Goal: Task Accomplishment & Management: Complete application form

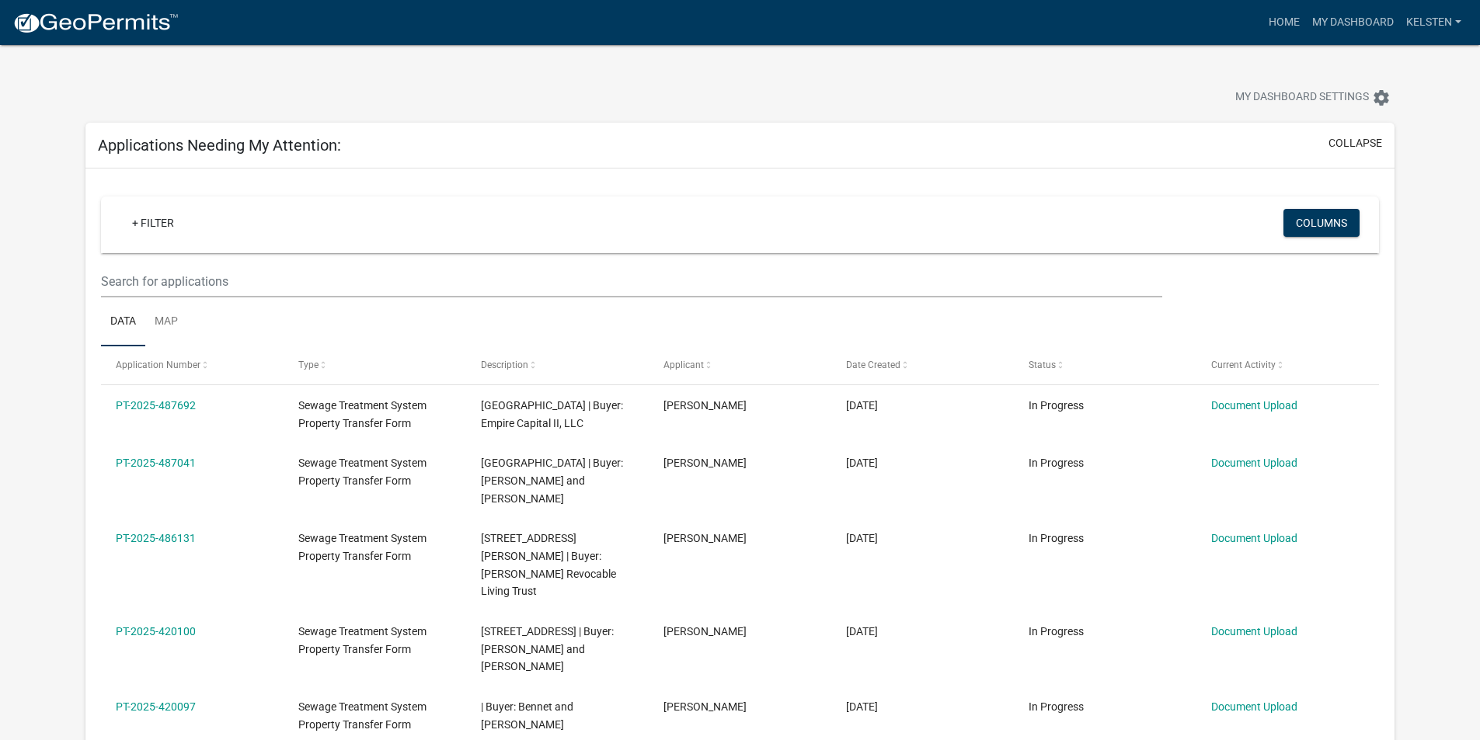
select select "3: 100"
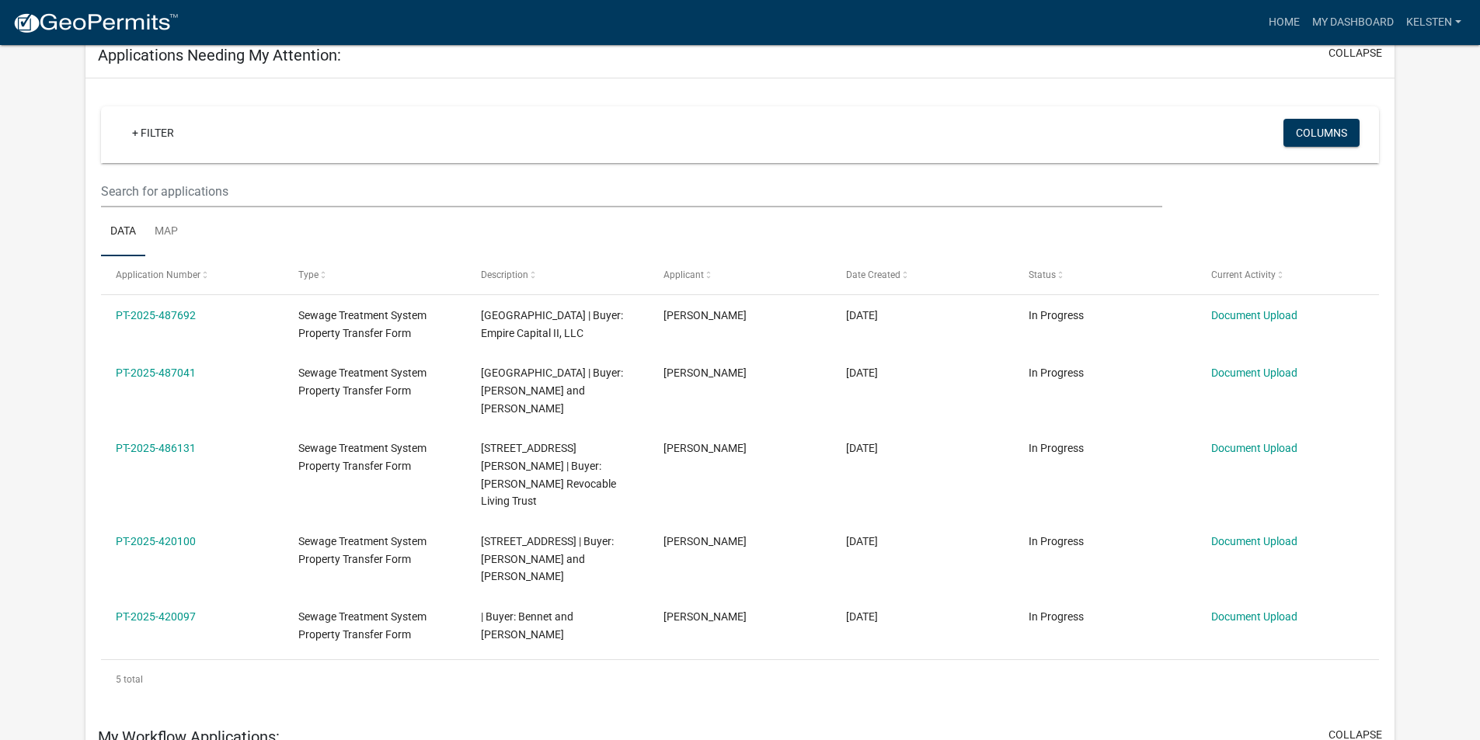
click at [64, 12] on img at bounding box center [95, 23] width 166 height 23
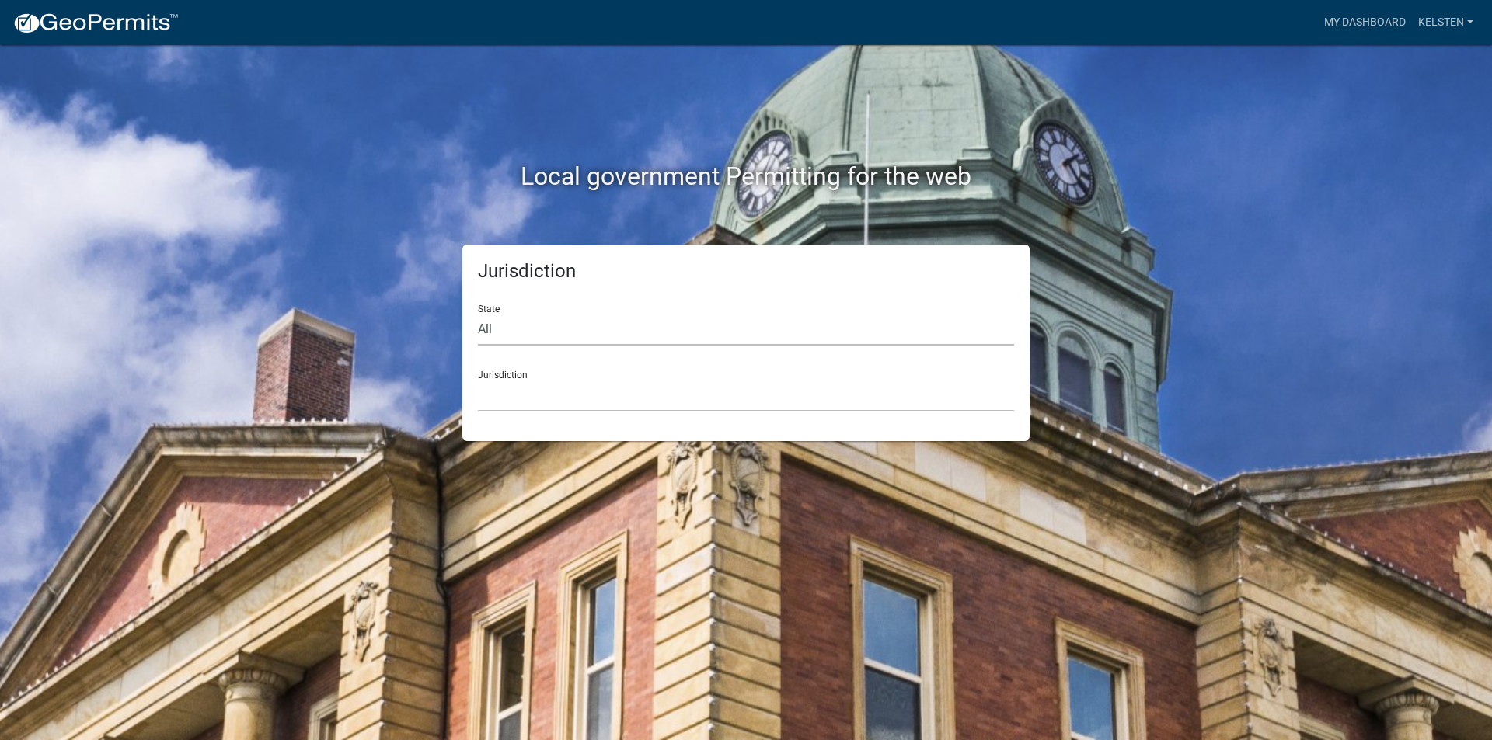
click at [621, 334] on select "All [US_STATE] [US_STATE] [US_STATE] [US_STATE] [US_STATE] [US_STATE] [US_STATE…" at bounding box center [746, 330] width 536 height 32
select select "[US_STATE]"
click at [478, 314] on select "All [US_STATE] [US_STATE] [US_STATE] [US_STATE] [US_STATE] [US_STATE] [US_STATE…" at bounding box center [746, 330] width 536 height 32
drag, startPoint x: 550, startPoint y: 400, endPoint x: 564, endPoint y: 417, distance: 22.1
click at [549, 400] on select "[GEOGRAPHIC_DATA], [US_STATE] [GEOGRAPHIC_DATA], [US_STATE] [GEOGRAPHIC_DATA], …" at bounding box center [746, 396] width 536 height 32
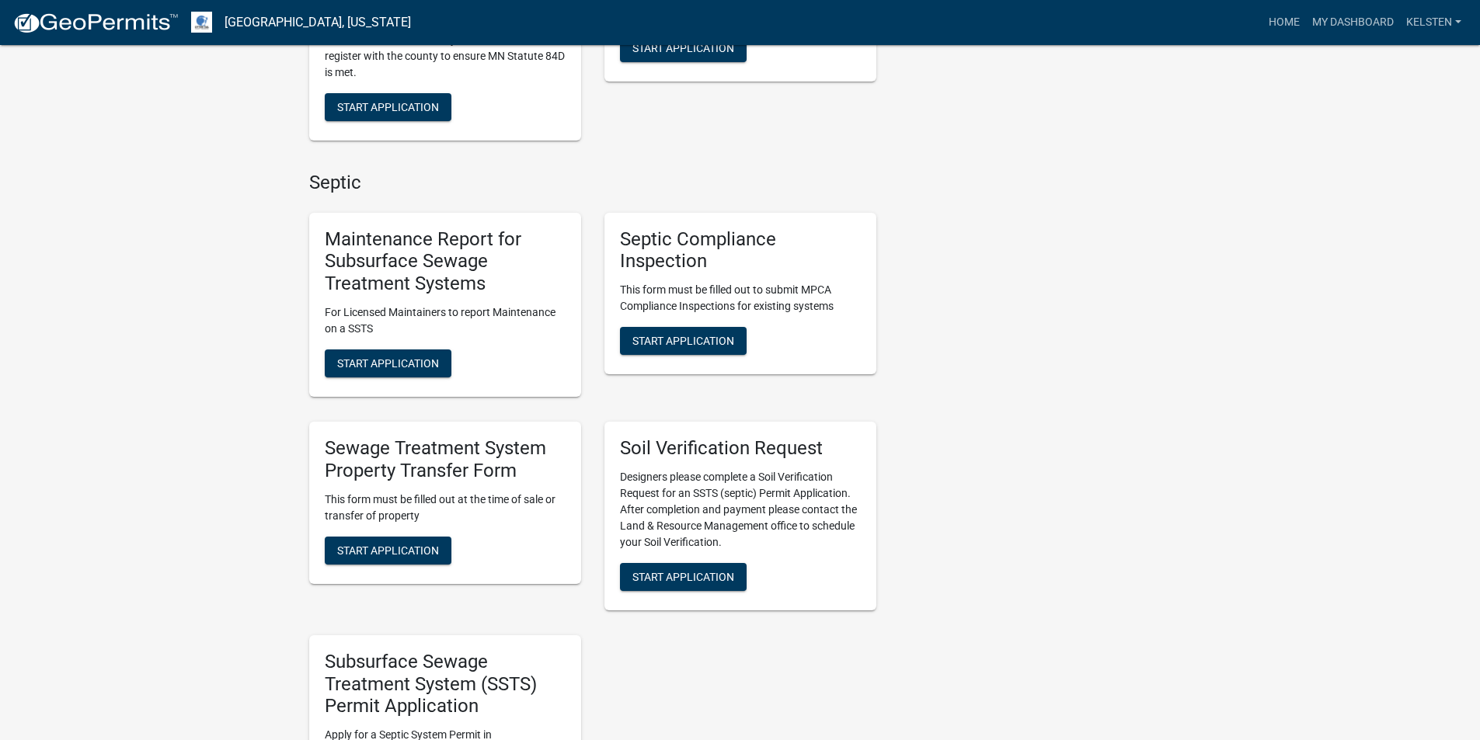
scroll to position [622, 0]
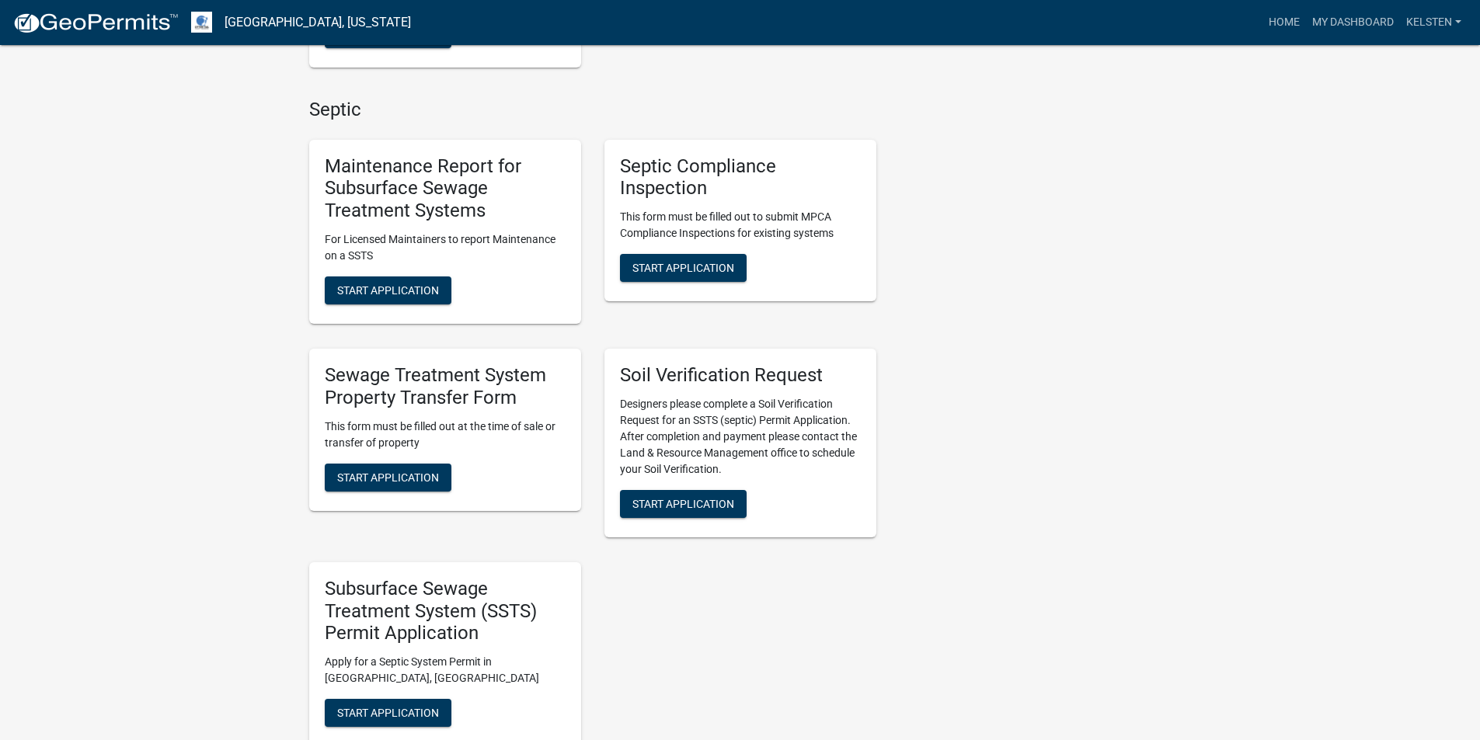
click at [381, 461] on div "Sewage Treatment System Property Transfer Form This form must be filled out at …" at bounding box center [445, 430] width 272 height 162
click at [369, 473] on span "Start Application" at bounding box center [388, 477] width 102 height 12
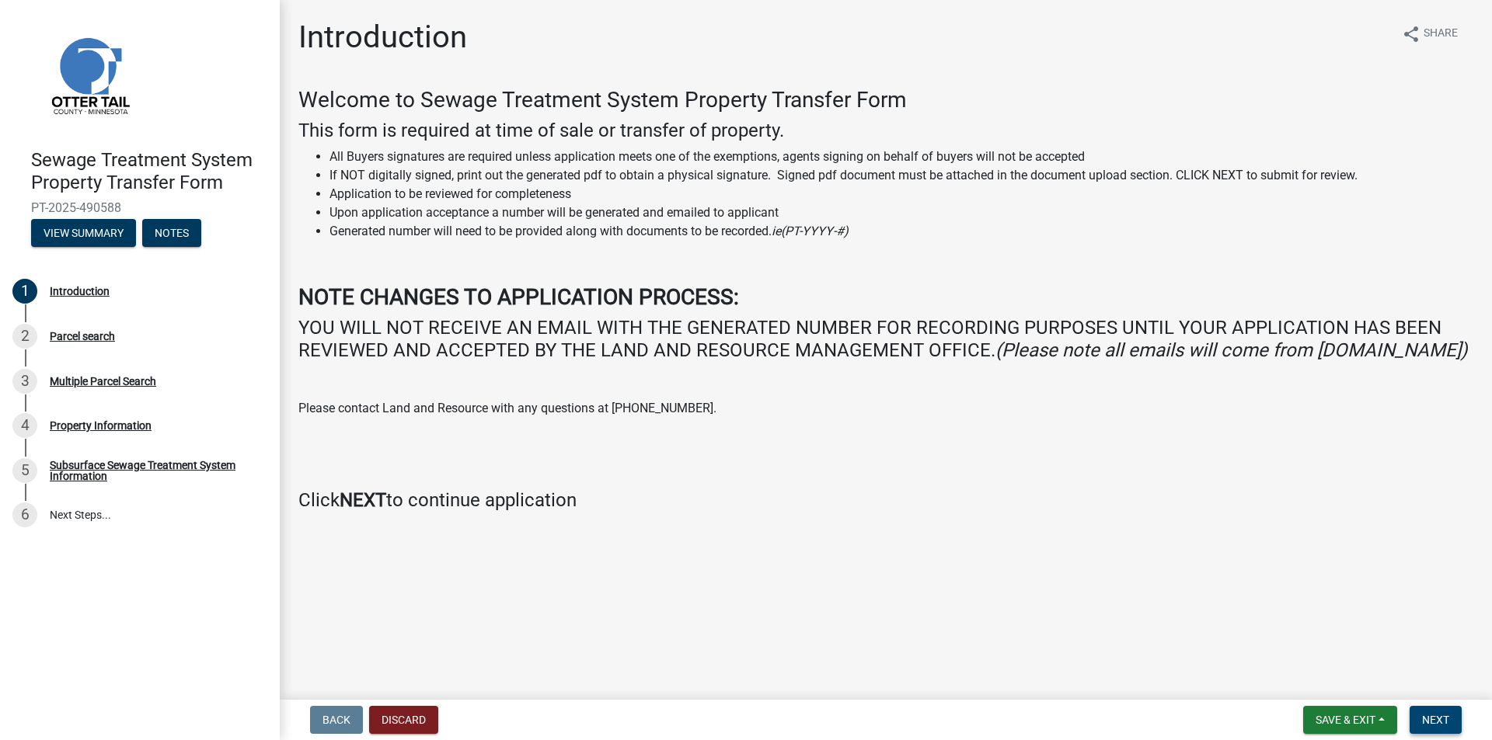
click at [1460, 731] on button "Next" at bounding box center [1435, 720] width 52 height 28
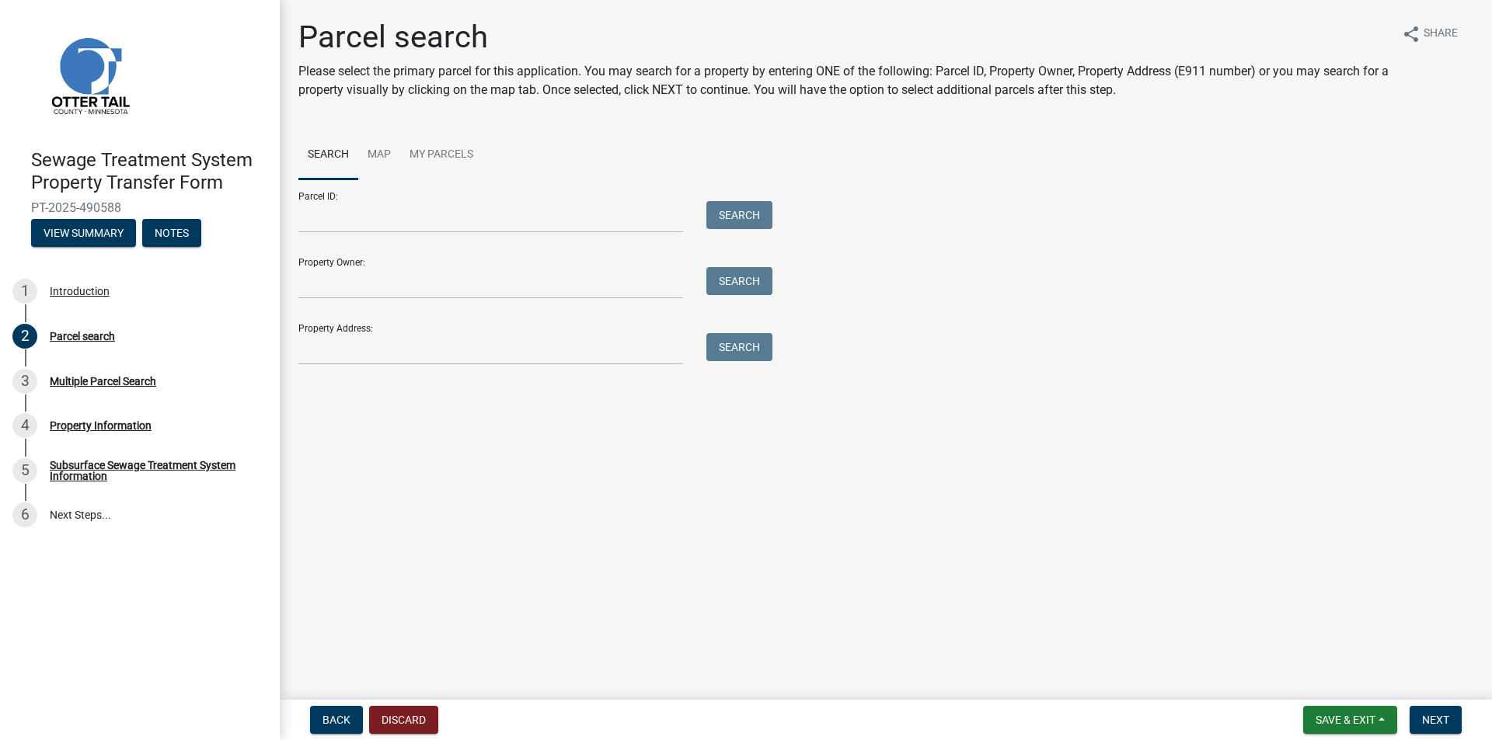
click at [535, 176] on ul "Search Map My Parcels" at bounding box center [885, 155] width 1175 height 49
click at [510, 222] on input "Parcel ID:" at bounding box center [490, 217] width 385 height 32
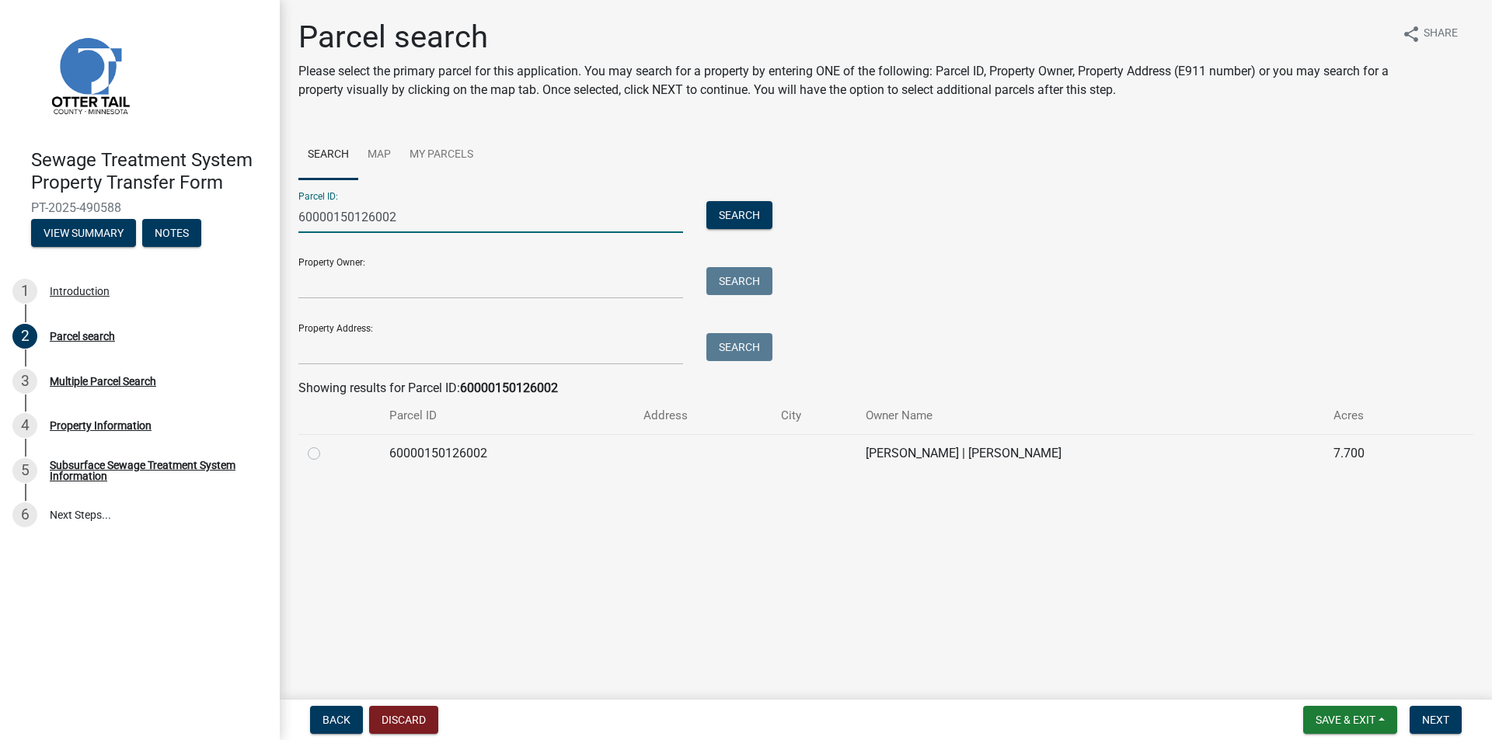
type input "60000150126002"
click at [326, 444] on label at bounding box center [326, 444] width 0 height 0
click at [326, 454] on input "radio" at bounding box center [331, 449] width 10 height 10
radio input "true"
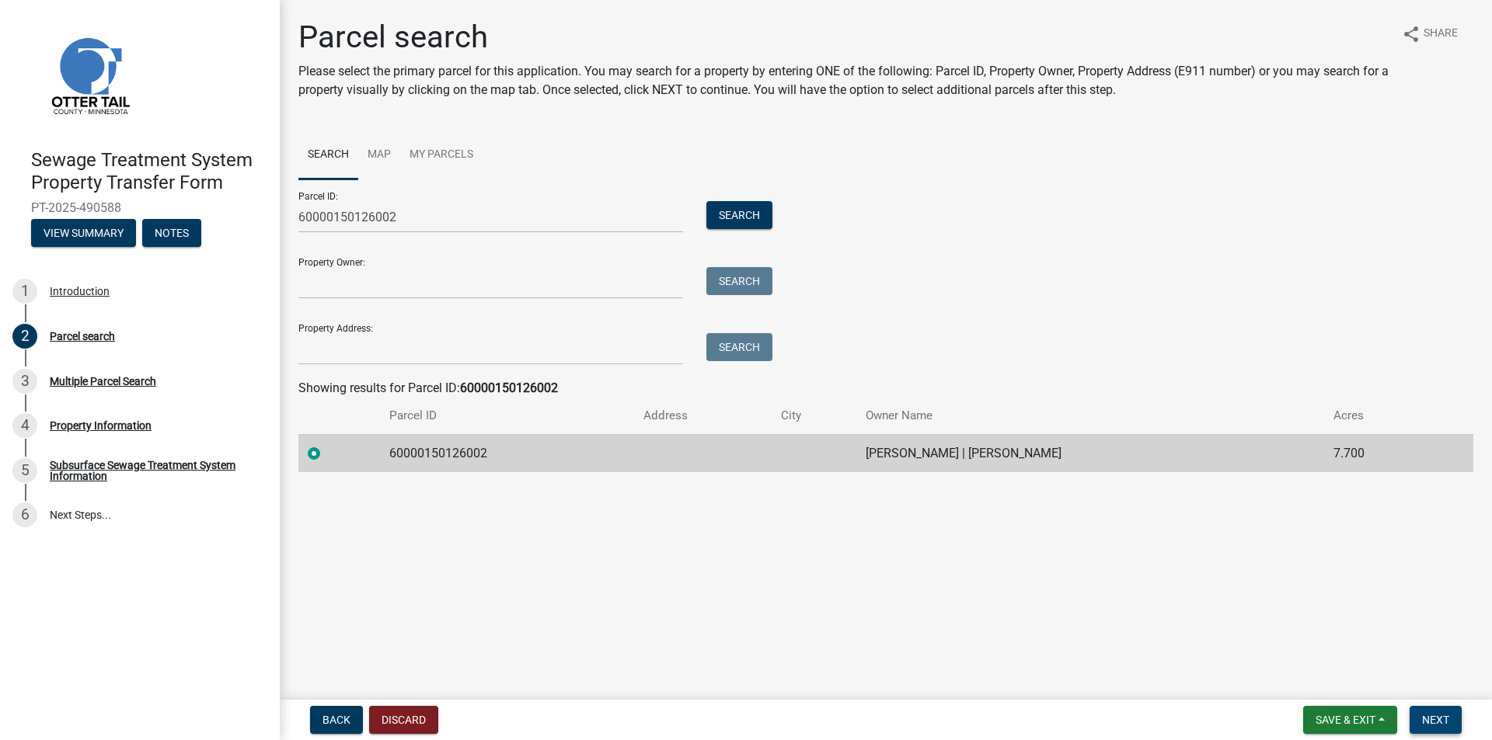
click at [1447, 722] on span "Next" at bounding box center [1435, 720] width 27 height 12
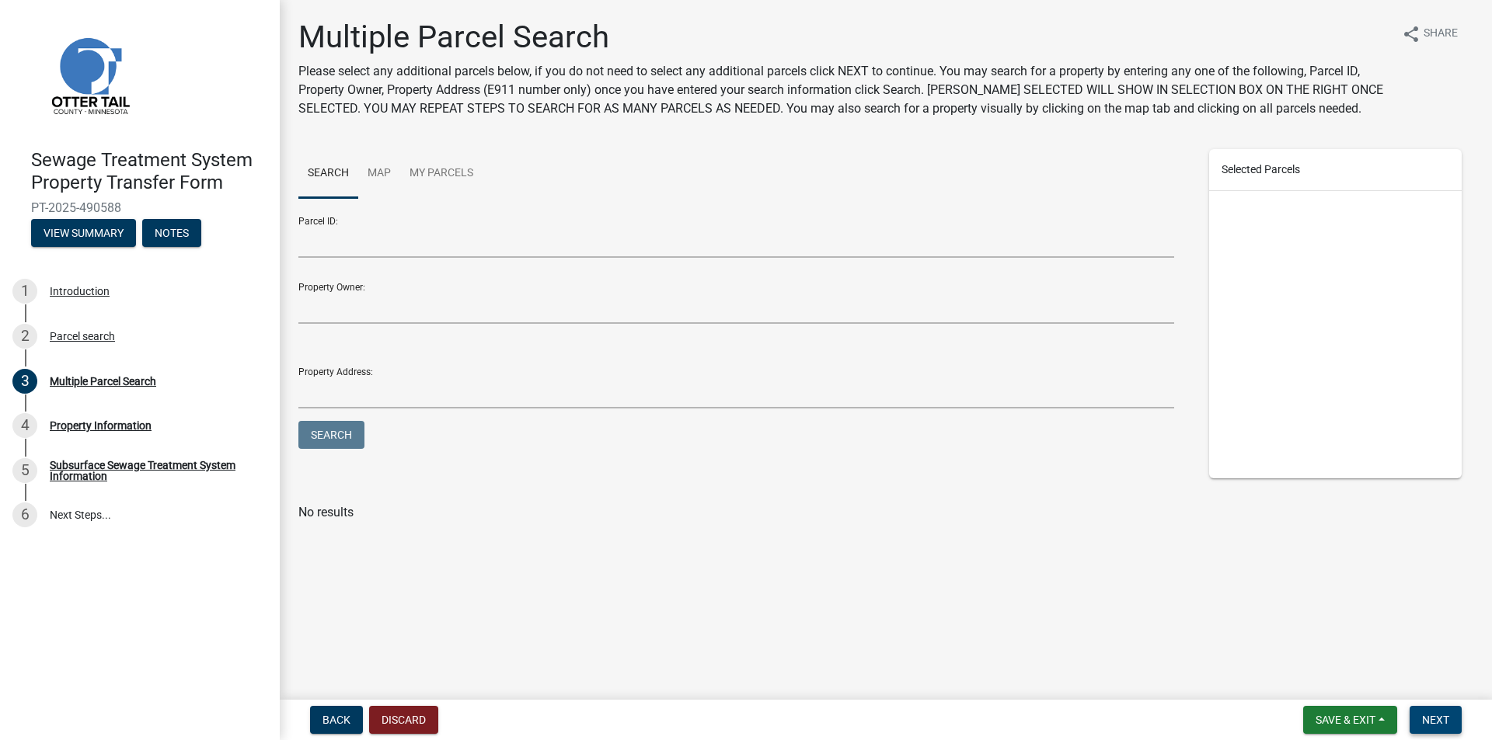
click at [1454, 722] on button "Next" at bounding box center [1435, 720] width 52 height 28
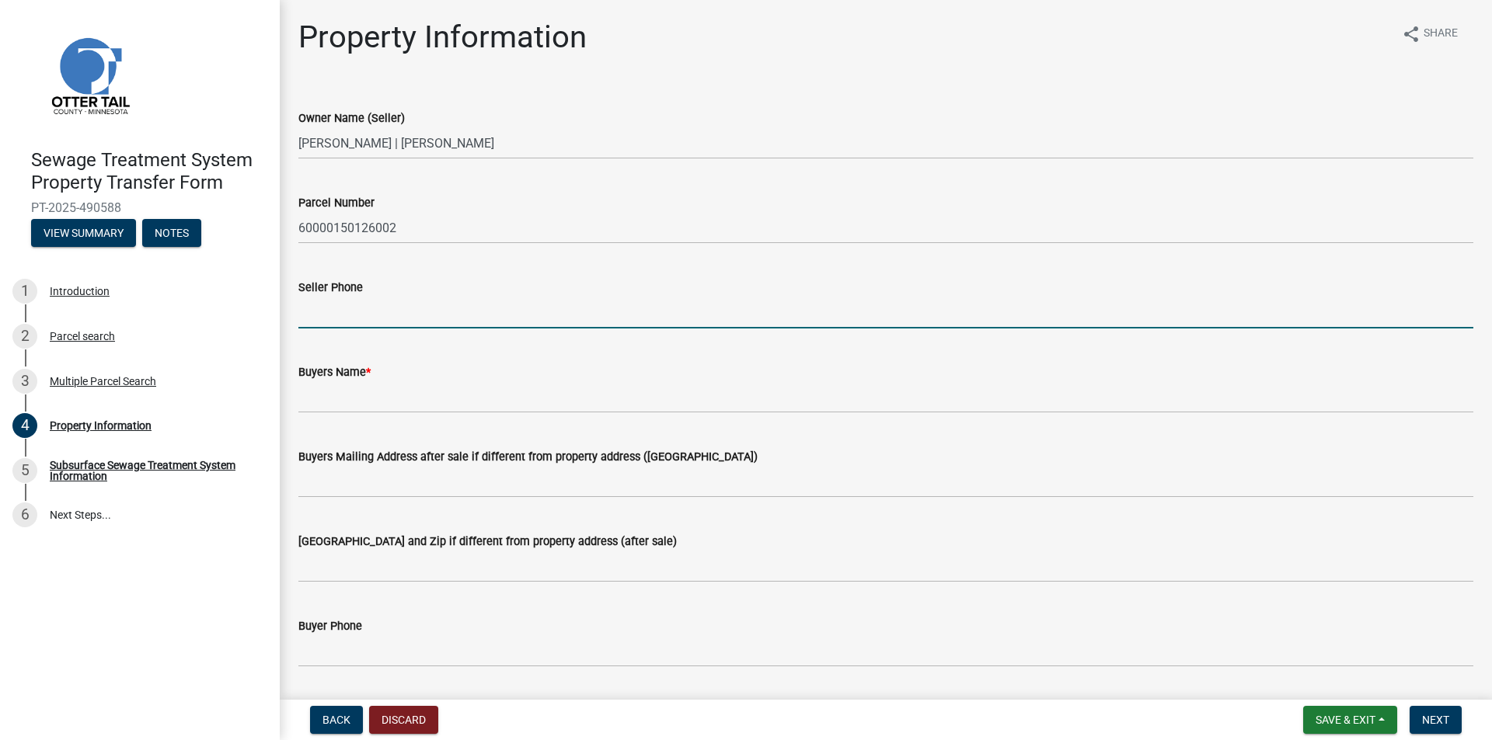
click at [416, 300] on input "Seller Phone" at bounding box center [885, 313] width 1175 height 32
type input "4127372782"
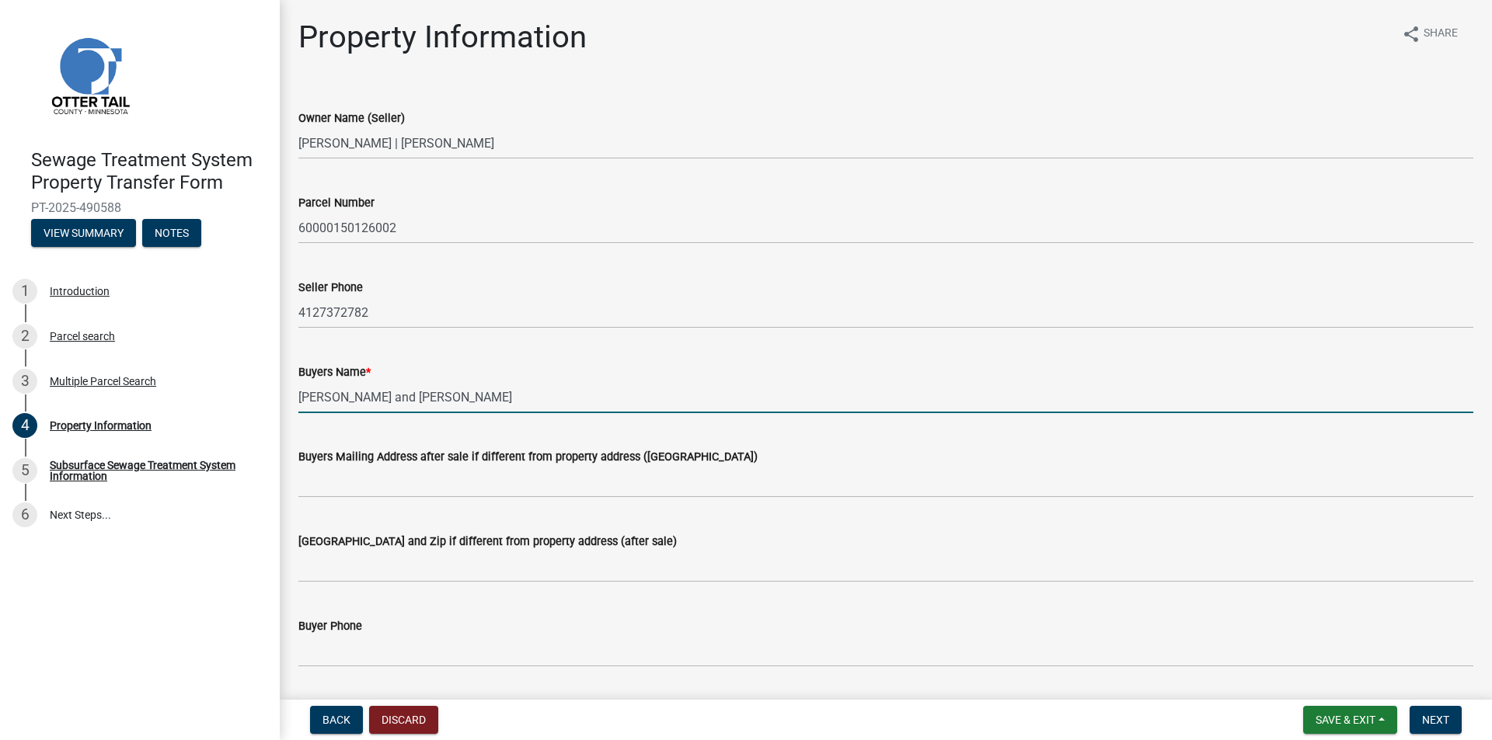
type input "[PERSON_NAME] and [PERSON_NAME]"
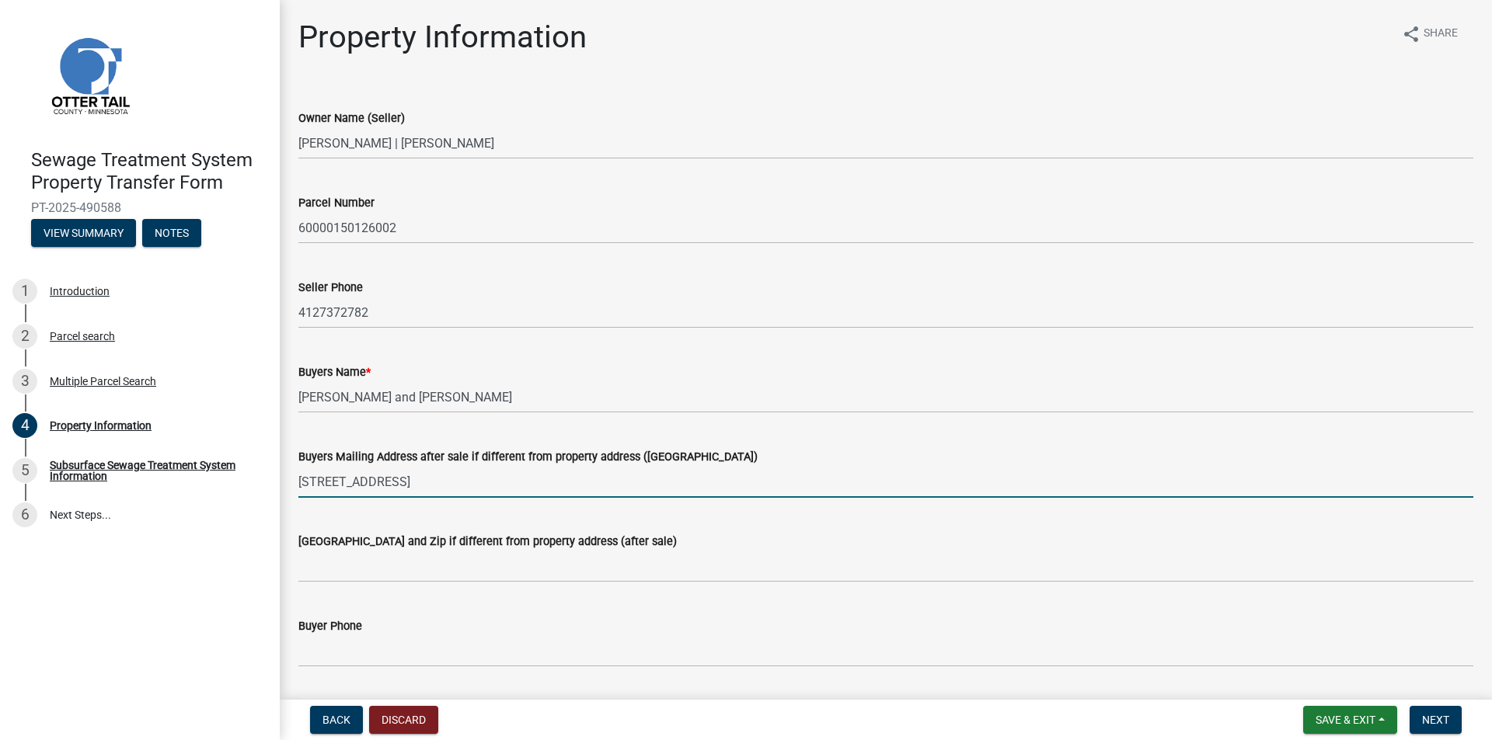
type input "[STREET_ADDRESS]"
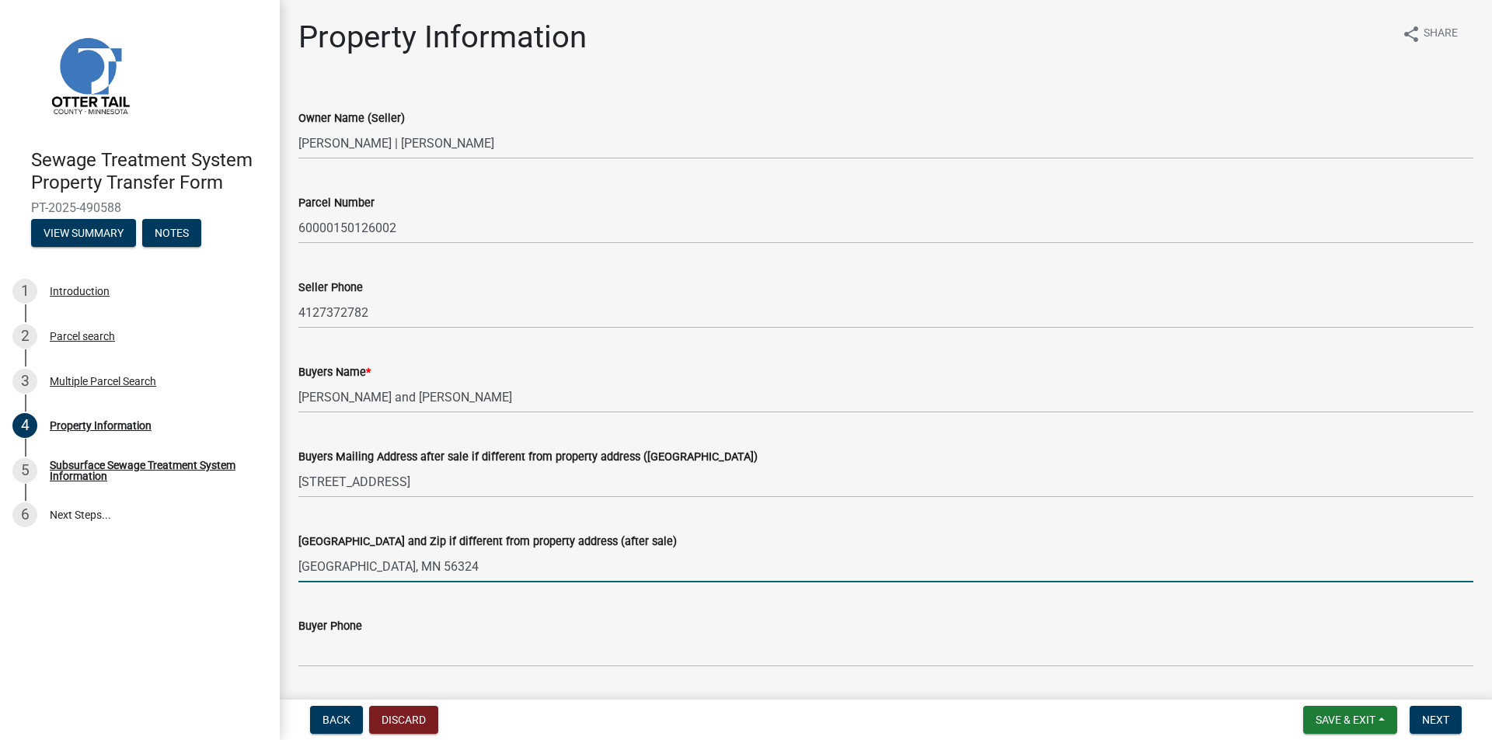
type input "[GEOGRAPHIC_DATA], MN 56324"
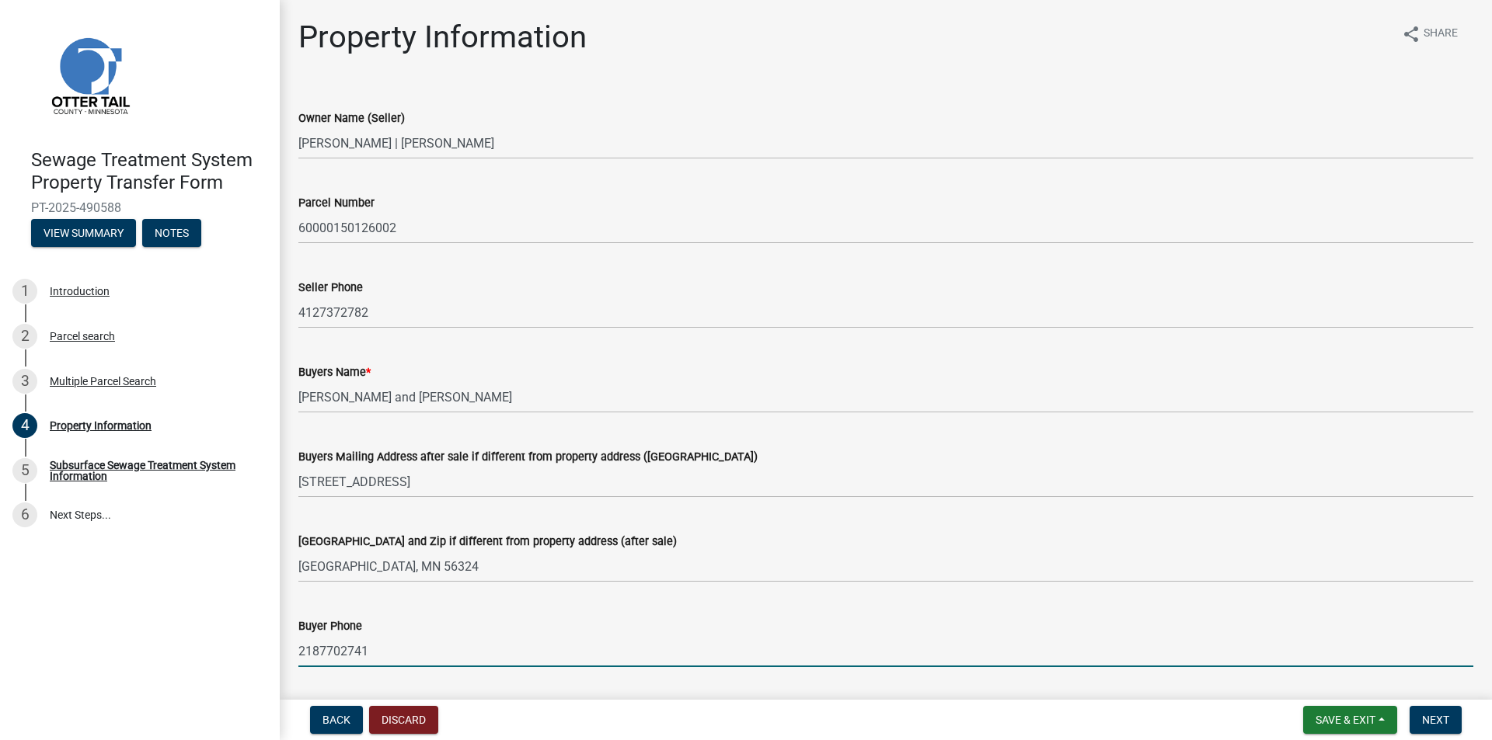
type input "2187702741"
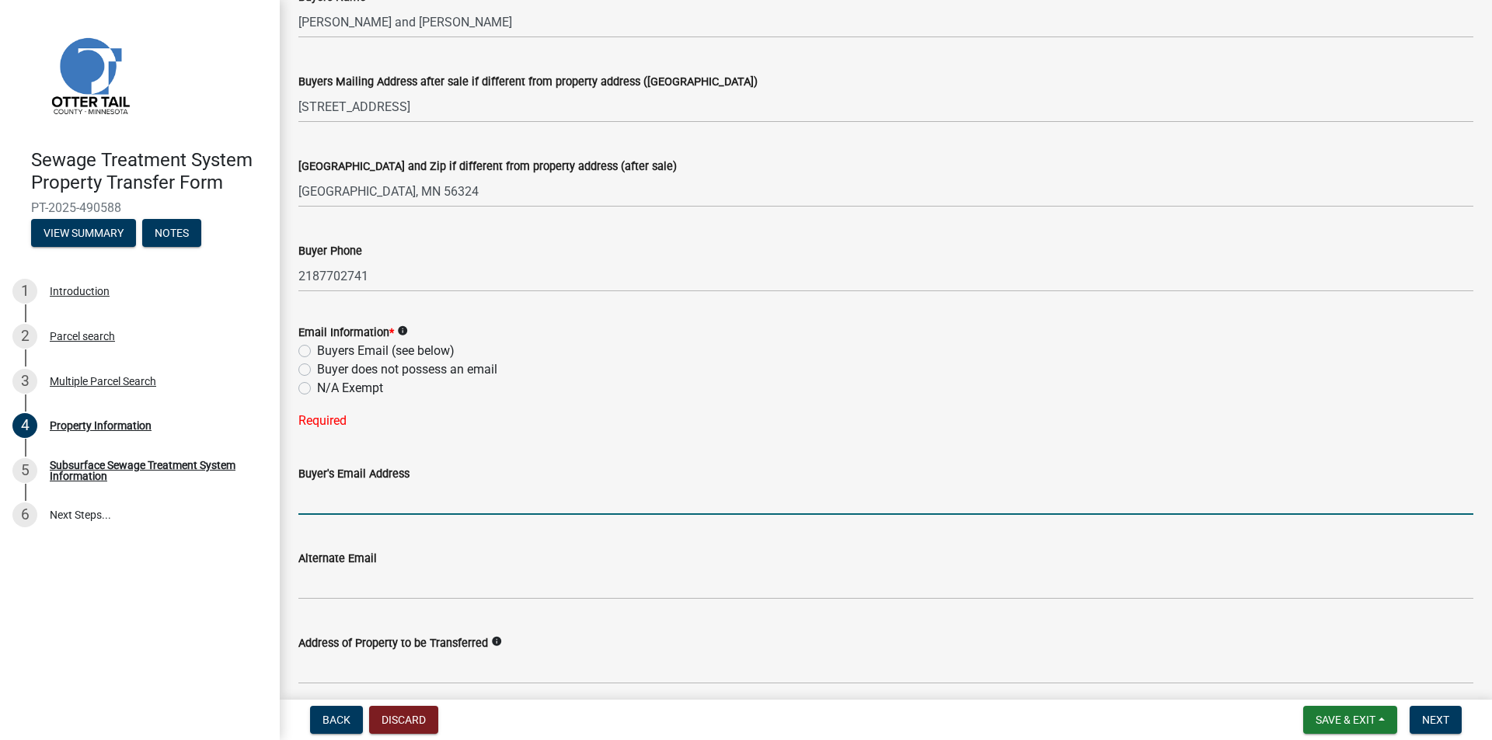
click at [310, 337] on label "Email Information *" at bounding box center [346, 333] width 96 height 11
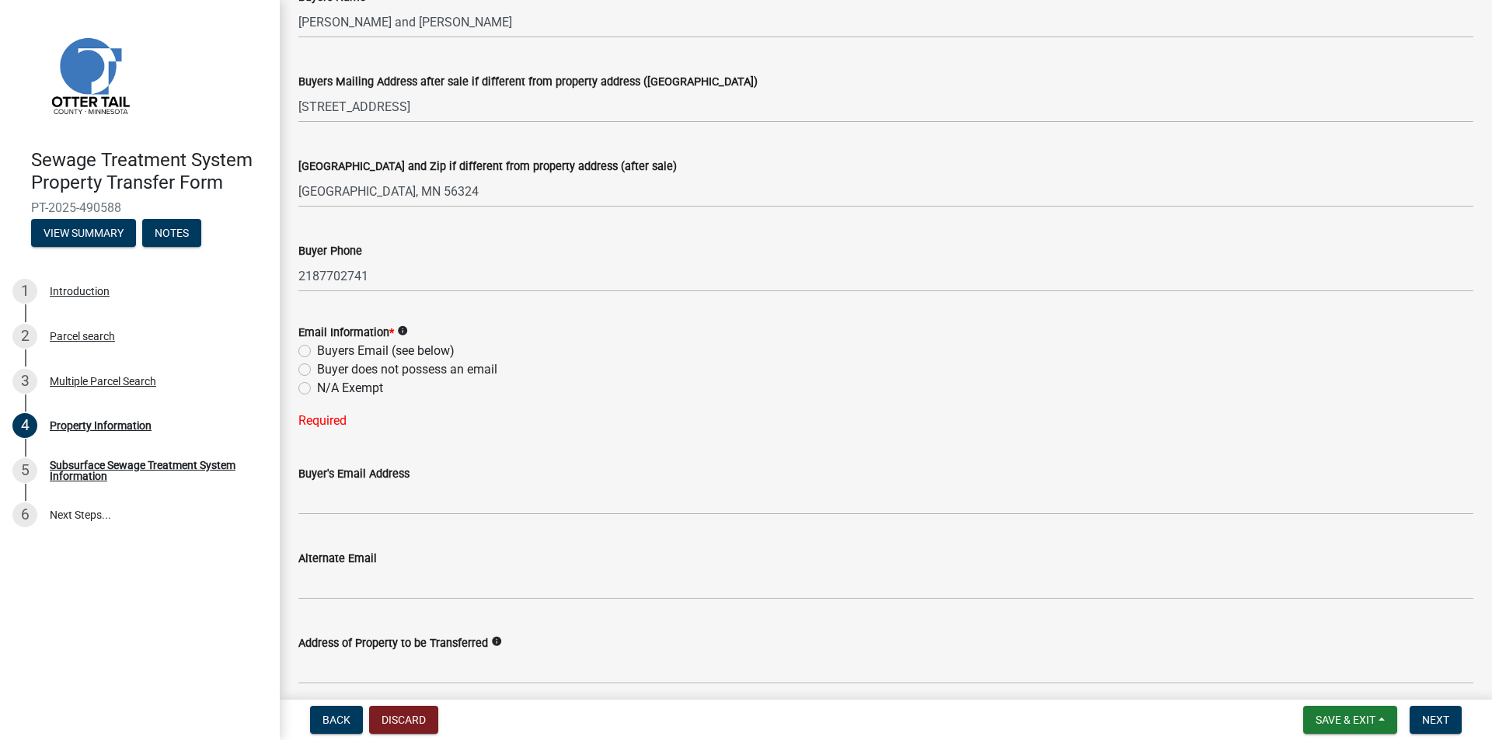
click at [307, 342] on div "Buyers Email (see below)" at bounding box center [885, 351] width 1175 height 19
click at [317, 350] on label "Buyers Email (see below)" at bounding box center [386, 351] width 138 height 19
click at [317, 350] on input "Buyers Email (see below)" at bounding box center [322, 347] width 10 height 10
radio input "true"
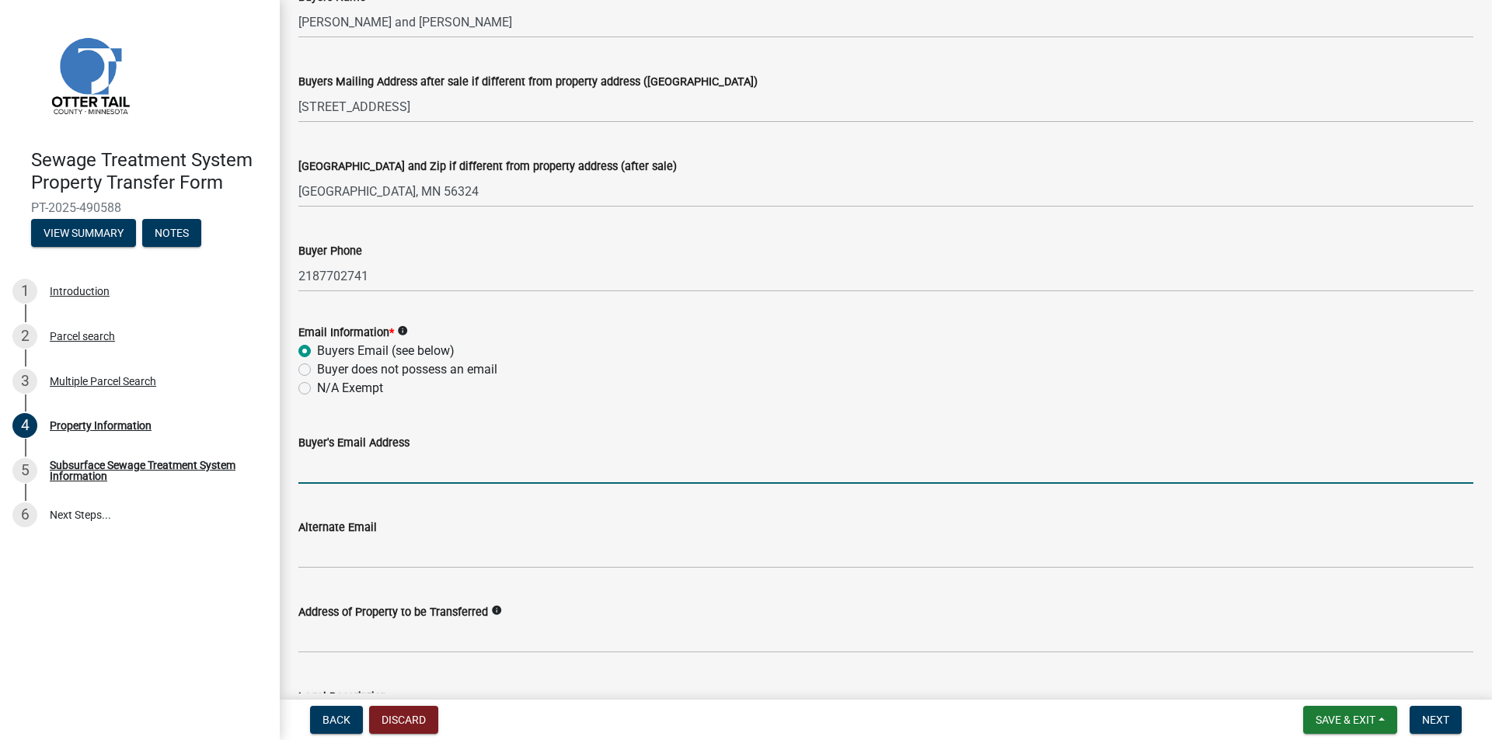
click at [375, 461] on input "Buyer's Email Address" at bounding box center [885, 468] width 1175 height 32
type input "[EMAIL_ADDRESS][DOMAIN_NAME]"
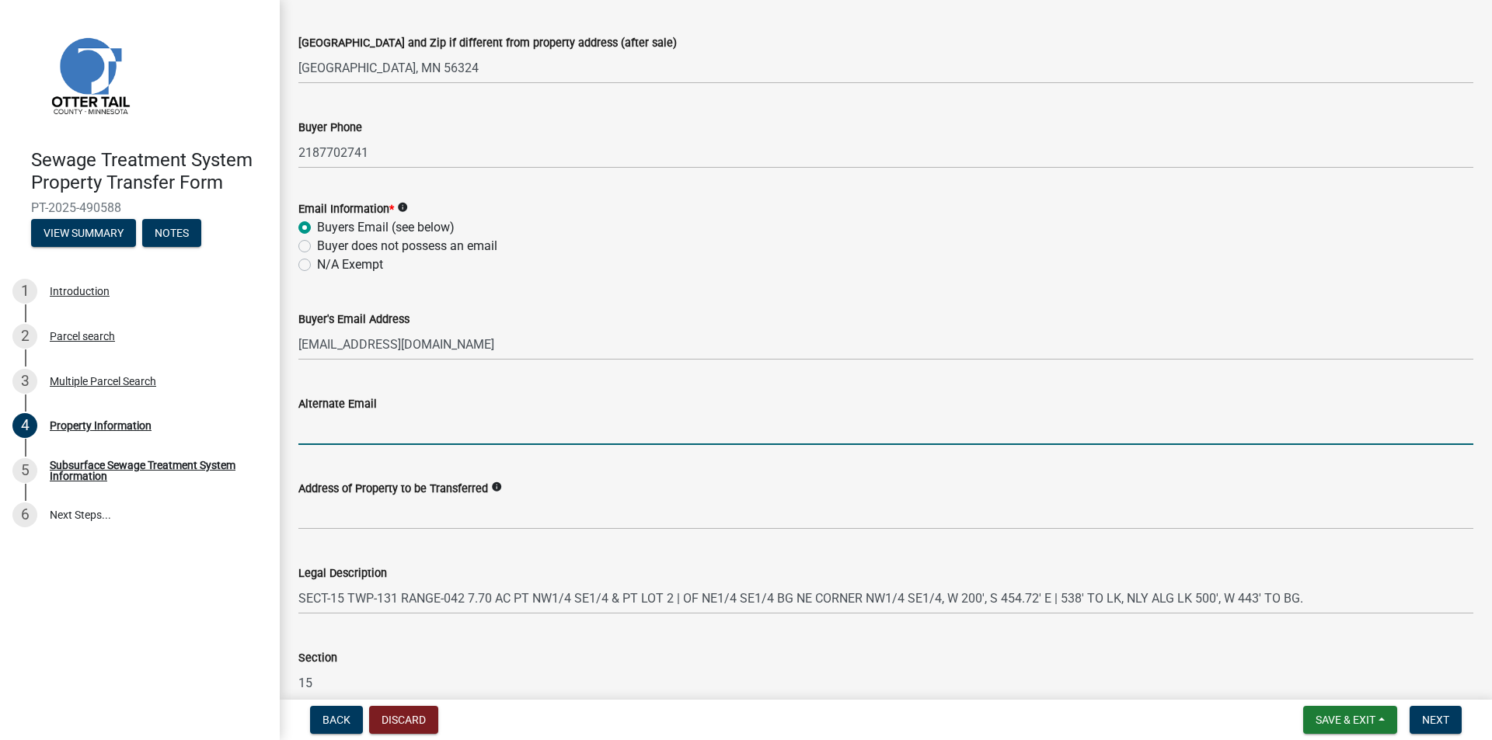
scroll to position [663, 0]
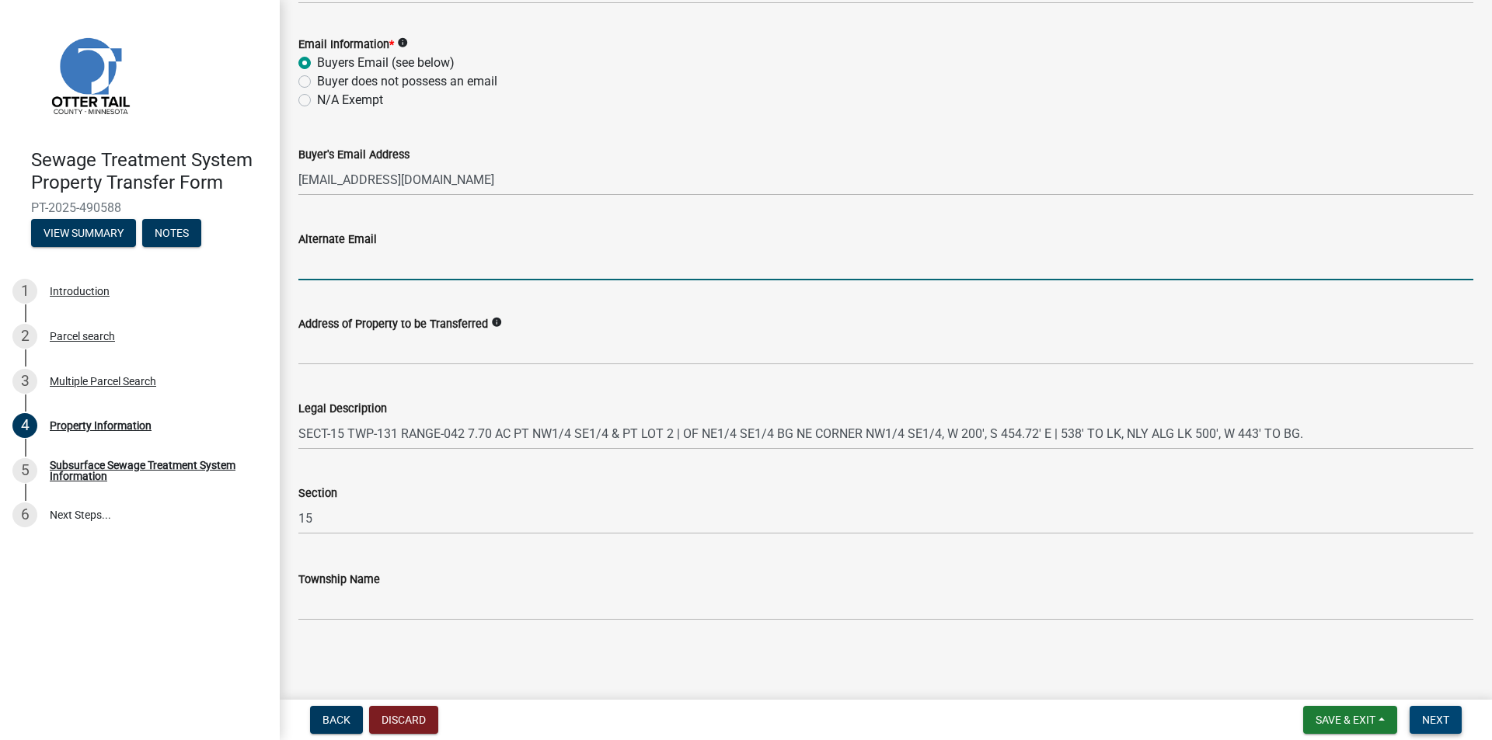
click at [1437, 732] on button "Next" at bounding box center [1435, 720] width 52 height 28
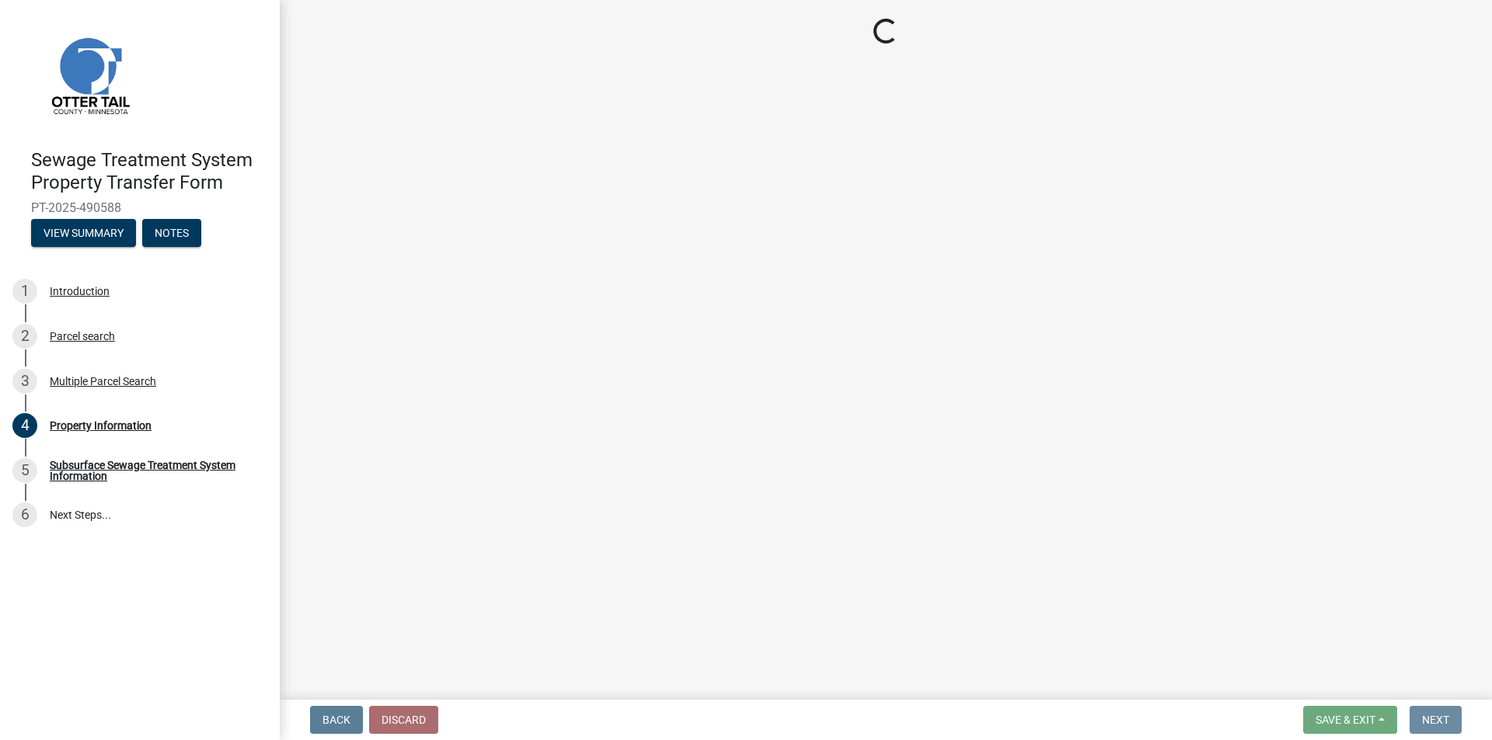
scroll to position [0, 0]
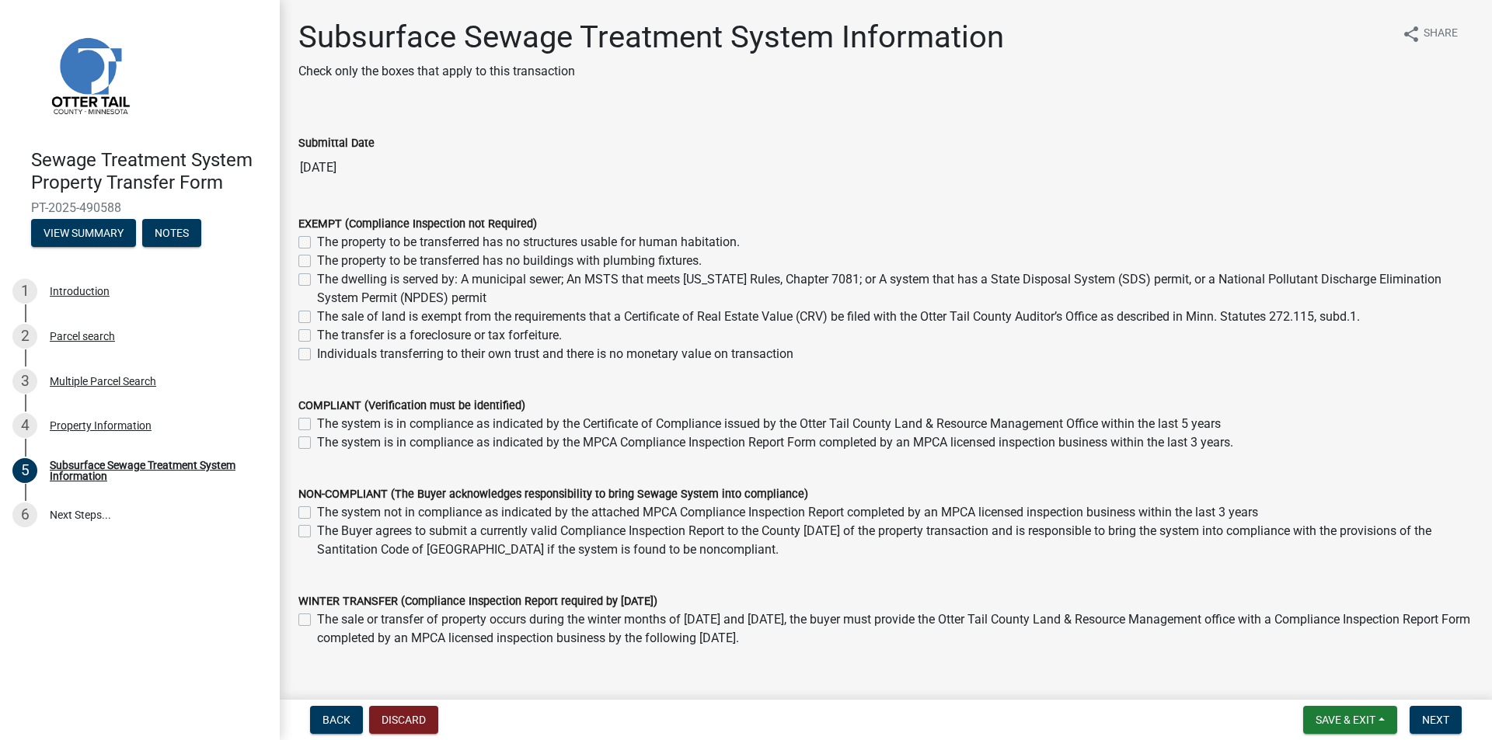
click at [315, 241] on div "The property to be transferred has no structures usable for human habitation." at bounding box center [885, 242] width 1175 height 19
click at [323, 264] on label "The property to be transferred has no buildings with plumbing fixtures." at bounding box center [509, 261] width 385 height 19
click at [323, 262] on input "The property to be transferred has no buildings with plumbing fixtures." at bounding box center [322, 257] width 10 height 10
checkbox input "true"
checkbox input "false"
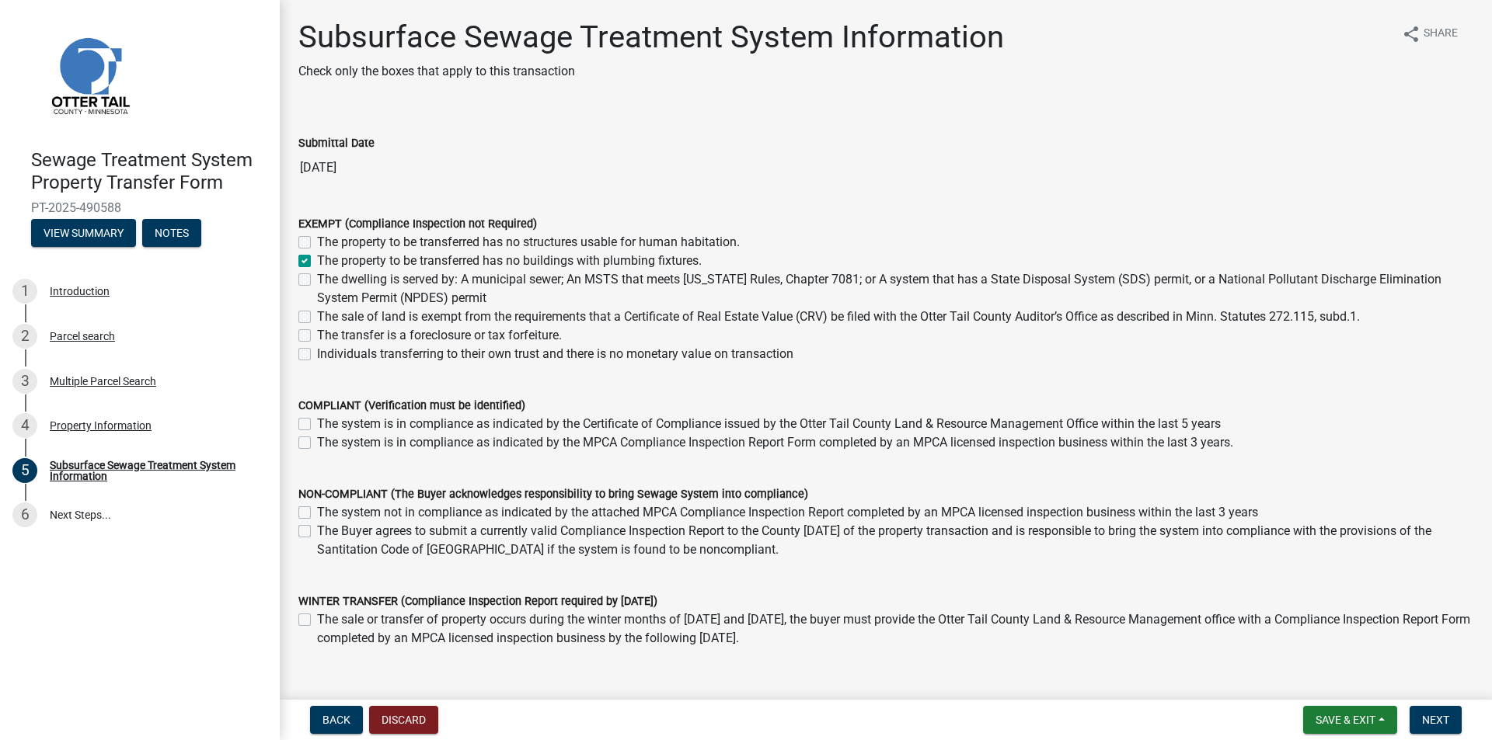
checkbox input "true"
checkbox input "false"
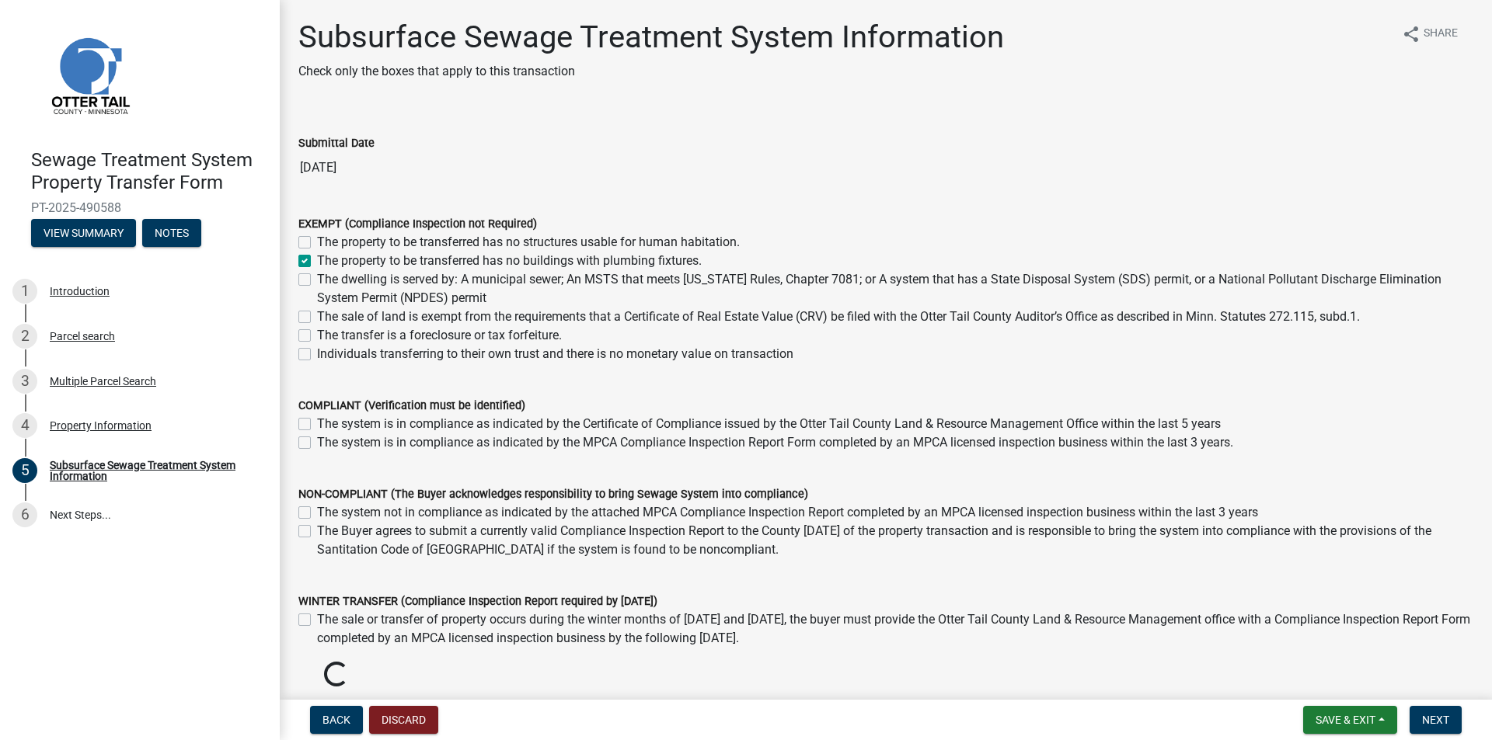
click at [317, 236] on label "The property to be transferred has no structures usable for human habitation." at bounding box center [528, 242] width 423 height 19
click at [317, 236] on input "The property to be transferred has no structures usable for human habitation." at bounding box center [322, 238] width 10 height 10
checkbox input "true"
checkbox input "false"
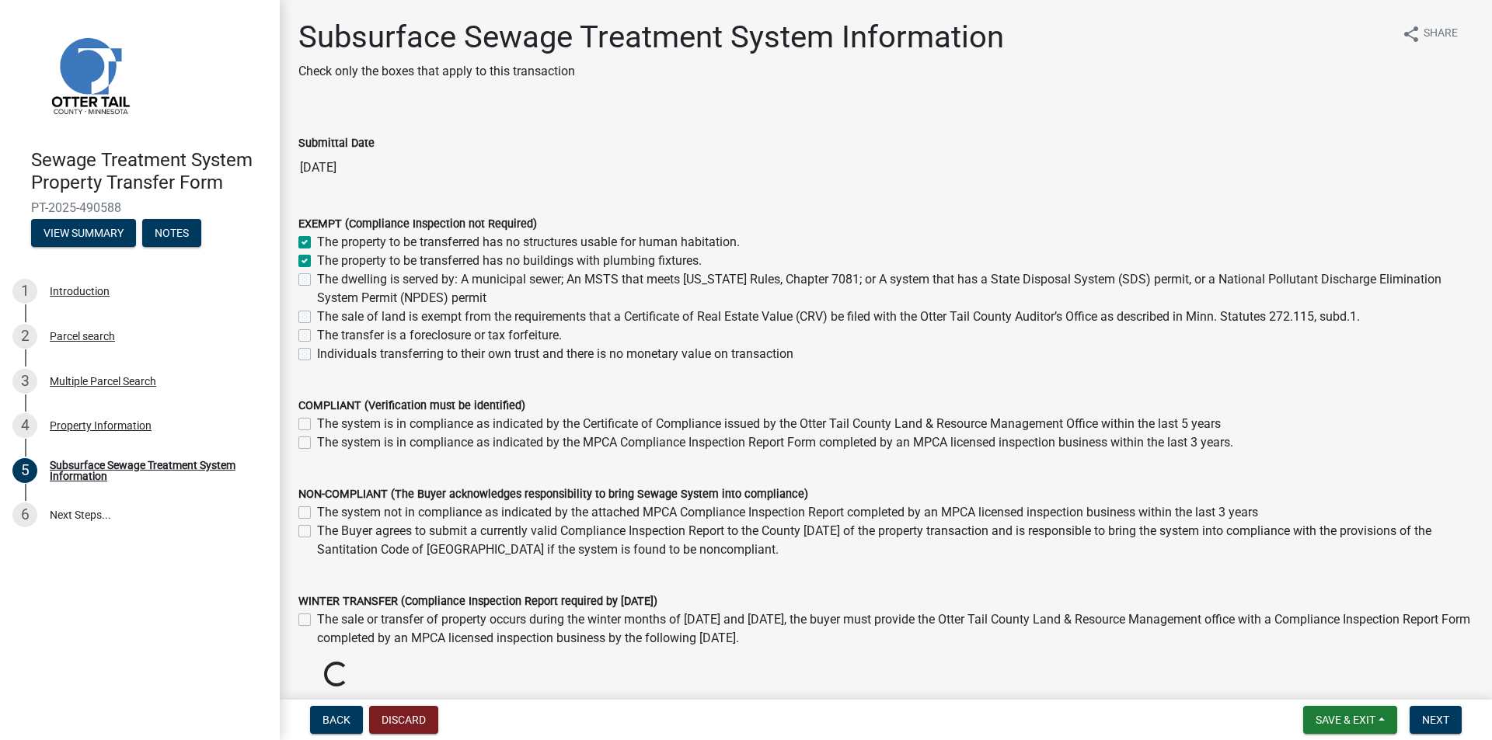
checkbox input "false"
click at [1442, 716] on span "Next" at bounding box center [1435, 720] width 27 height 12
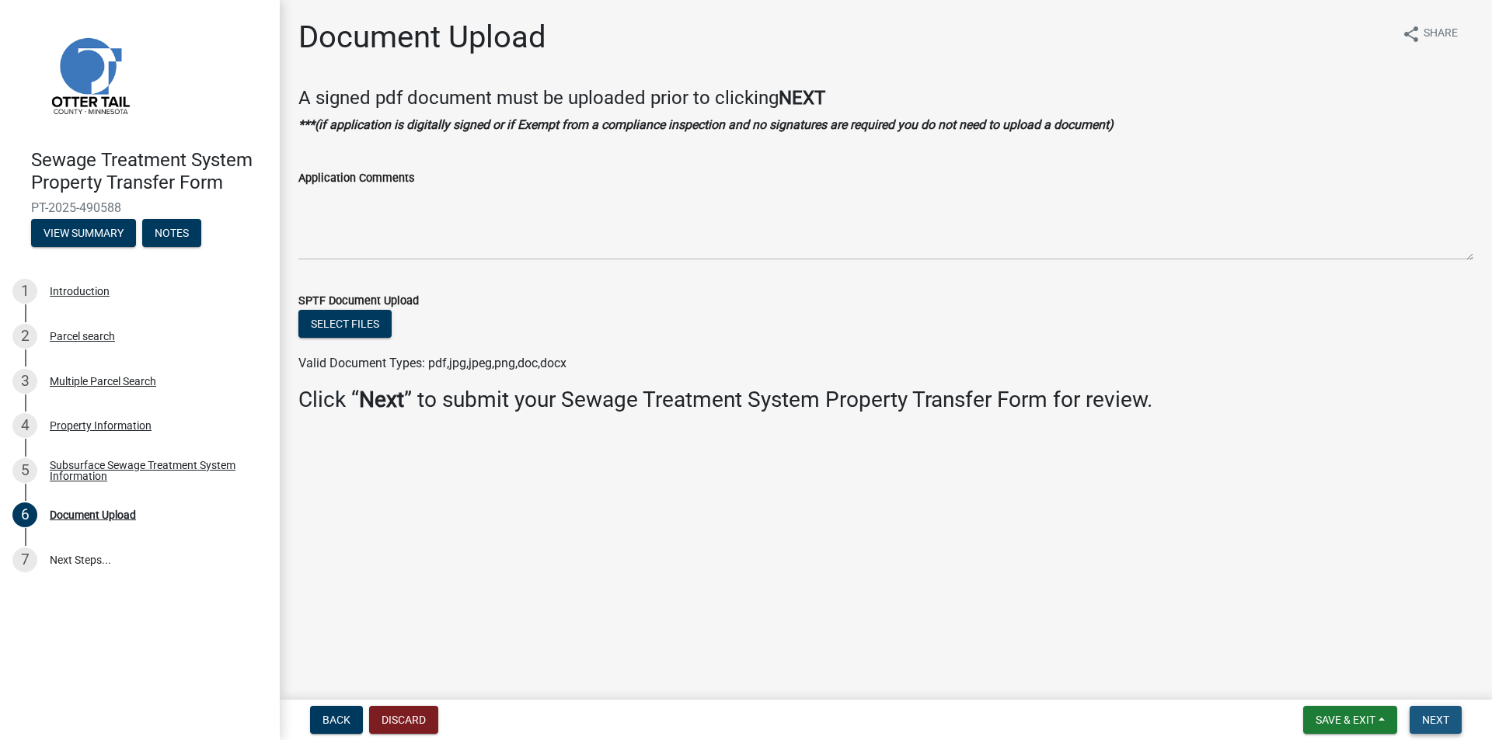
click at [1418, 711] on button "Next" at bounding box center [1435, 720] width 52 height 28
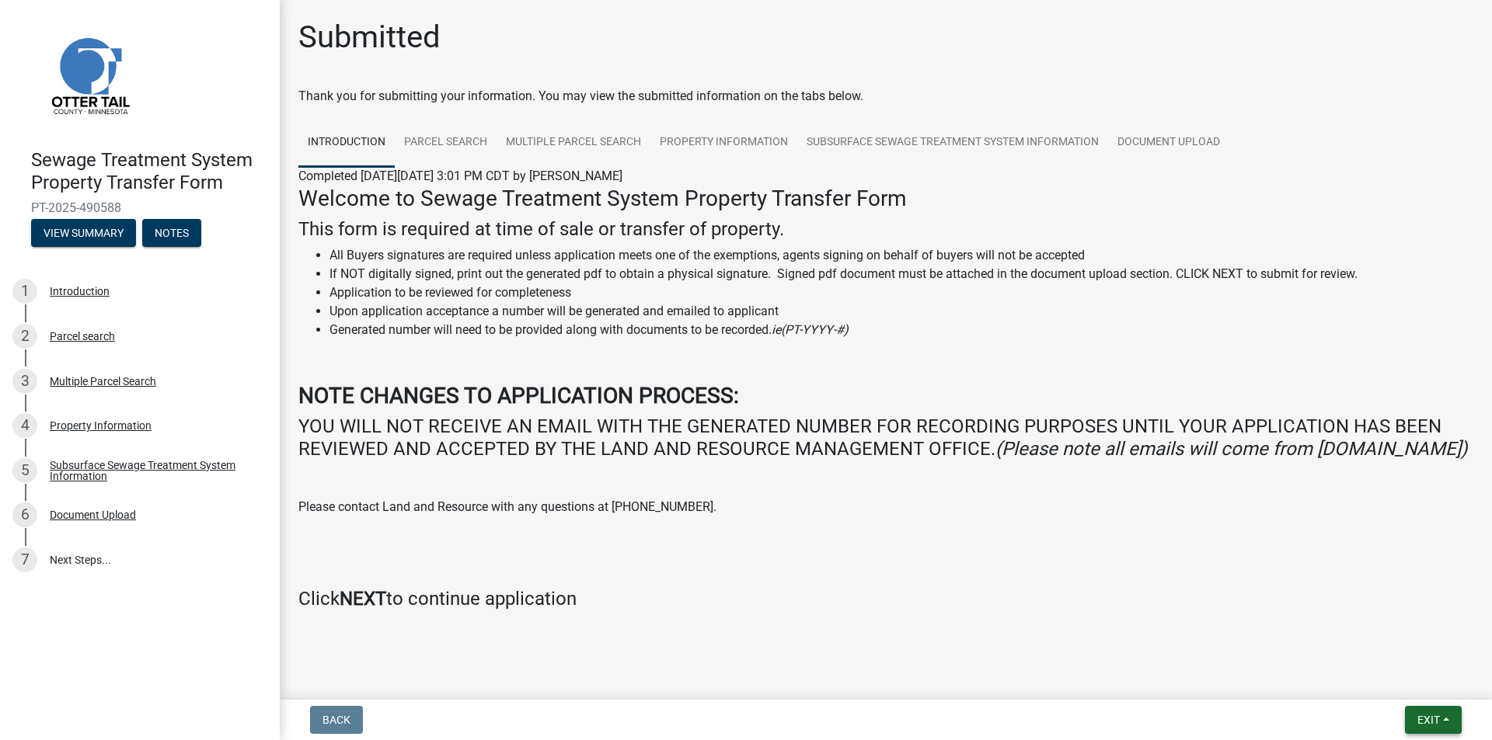
click at [1427, 726] on span "Exit" at bounding box center [1428, 720] width 23 height 12
click at [1193, 642] on div at bounding box center [886, 632] width 886 height 19
click at [1123, 126] on link "Document Upload" at bounding box center [1168, 143] width 121 height 50
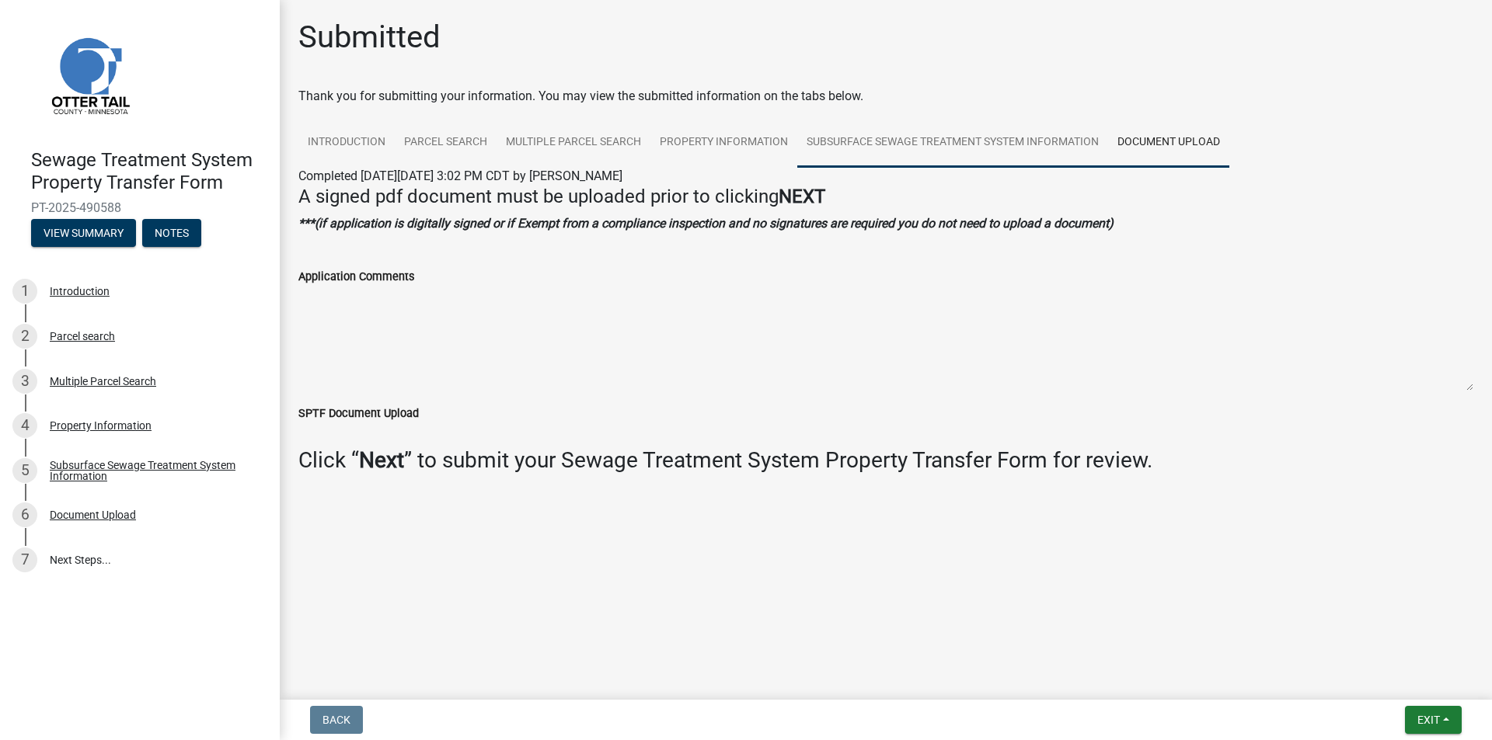
click at [995, 141] on link "Subsurface Sewage Treatment System Information" at bounding box center [952, 143] width 311 height 50
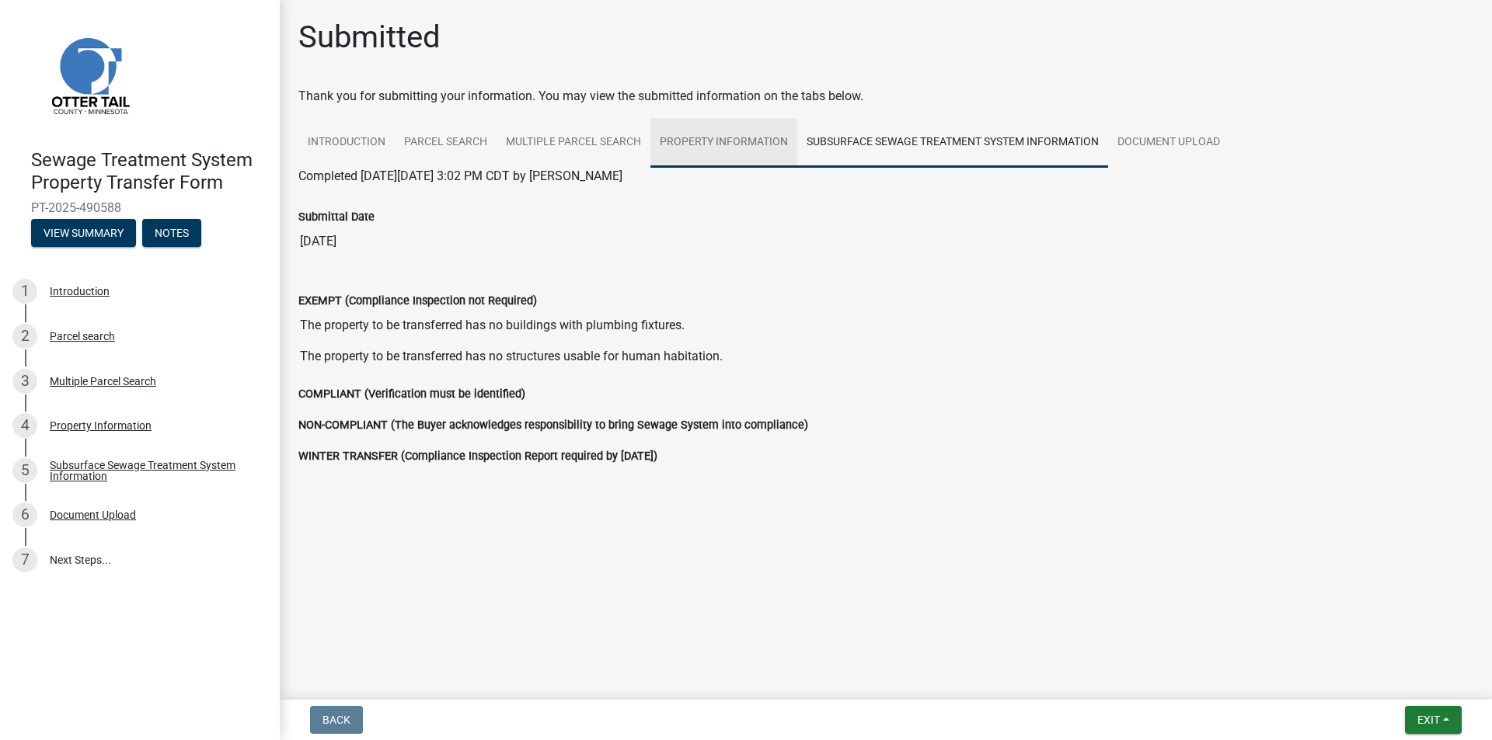
click at [768, 147] on link "Property Information" at bounding box center [723, 143] width 147 height 50
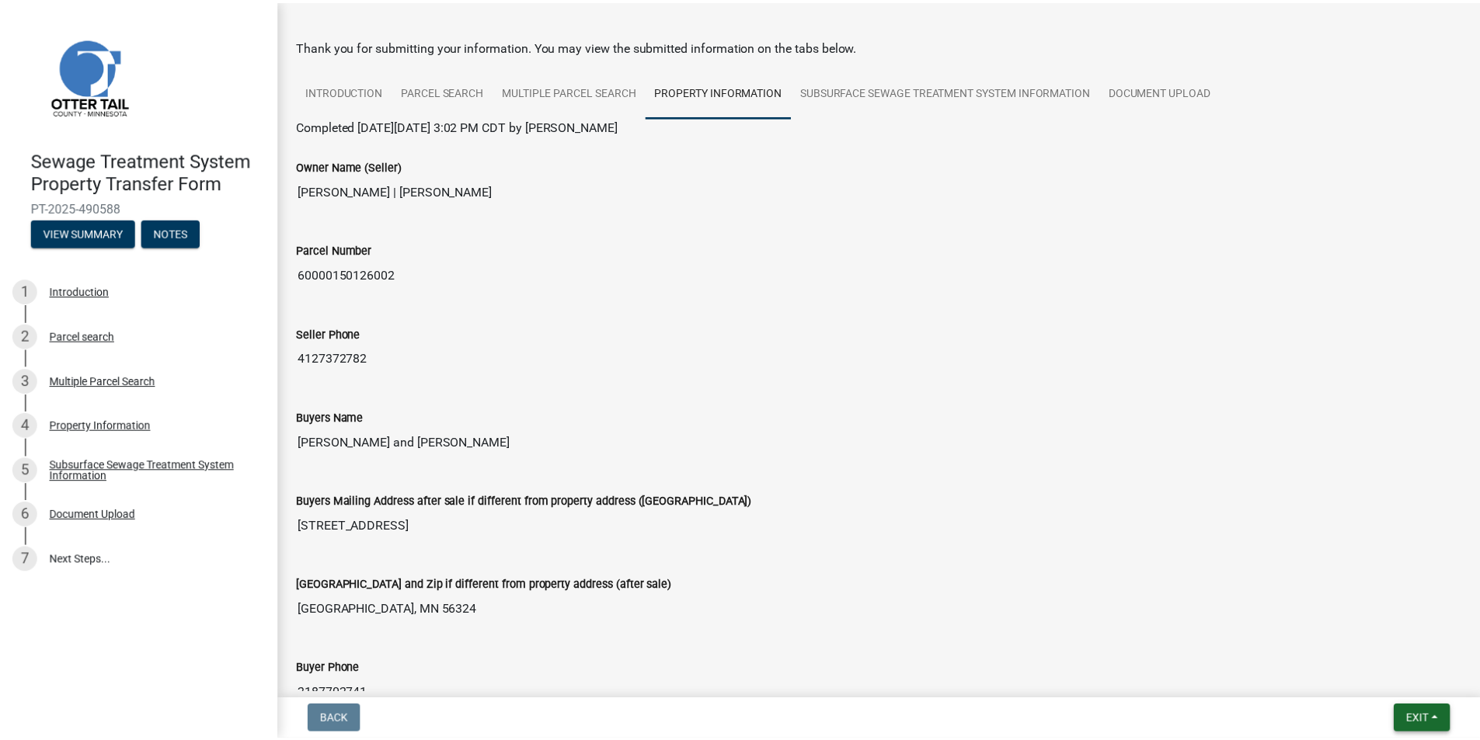
scroll to position [78, 0]
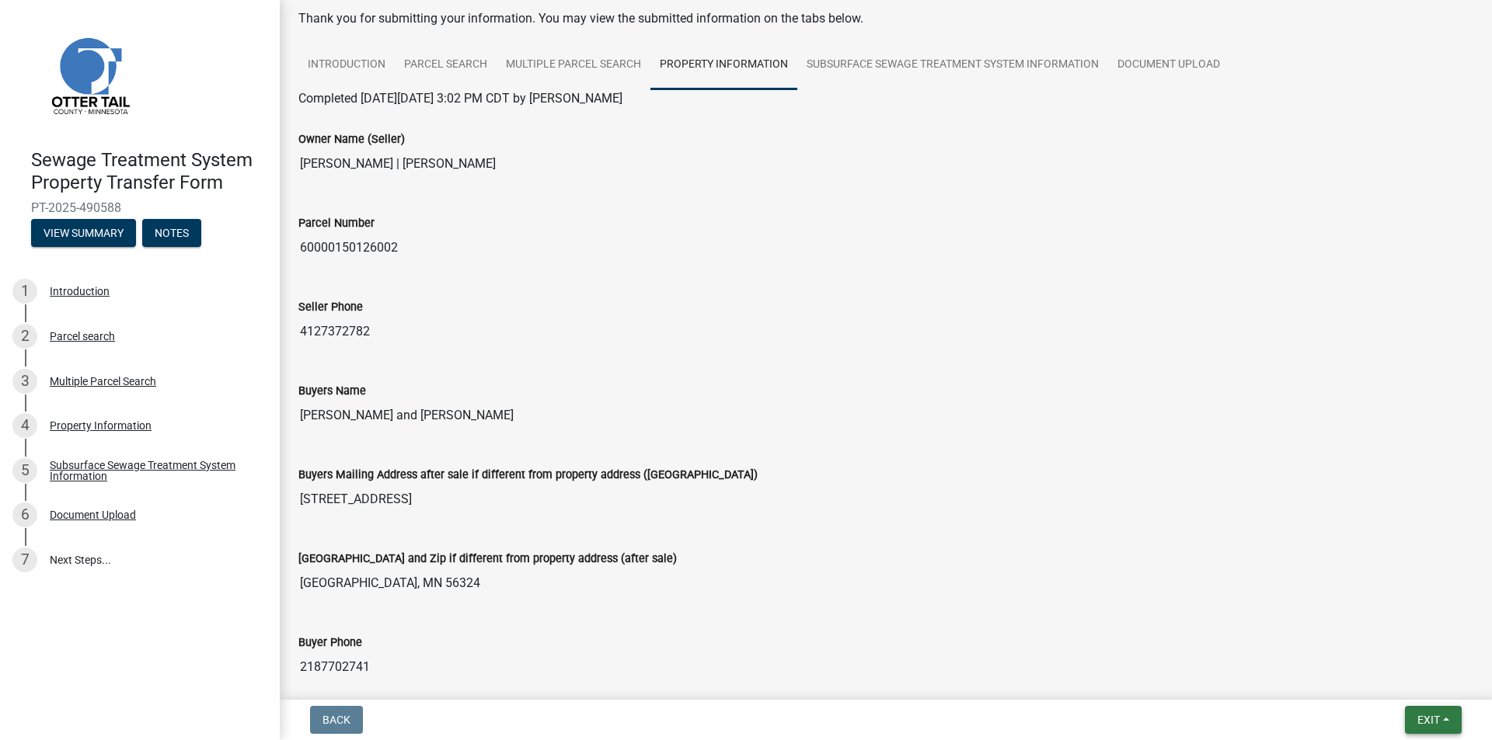
click at [1425, 725] on span "Exit" at bounding box center [1428, 720] width 23 height 12
click at [1359, 674] on button "Save & Exit" at bounding box center [1399, 679] width 124 height 37
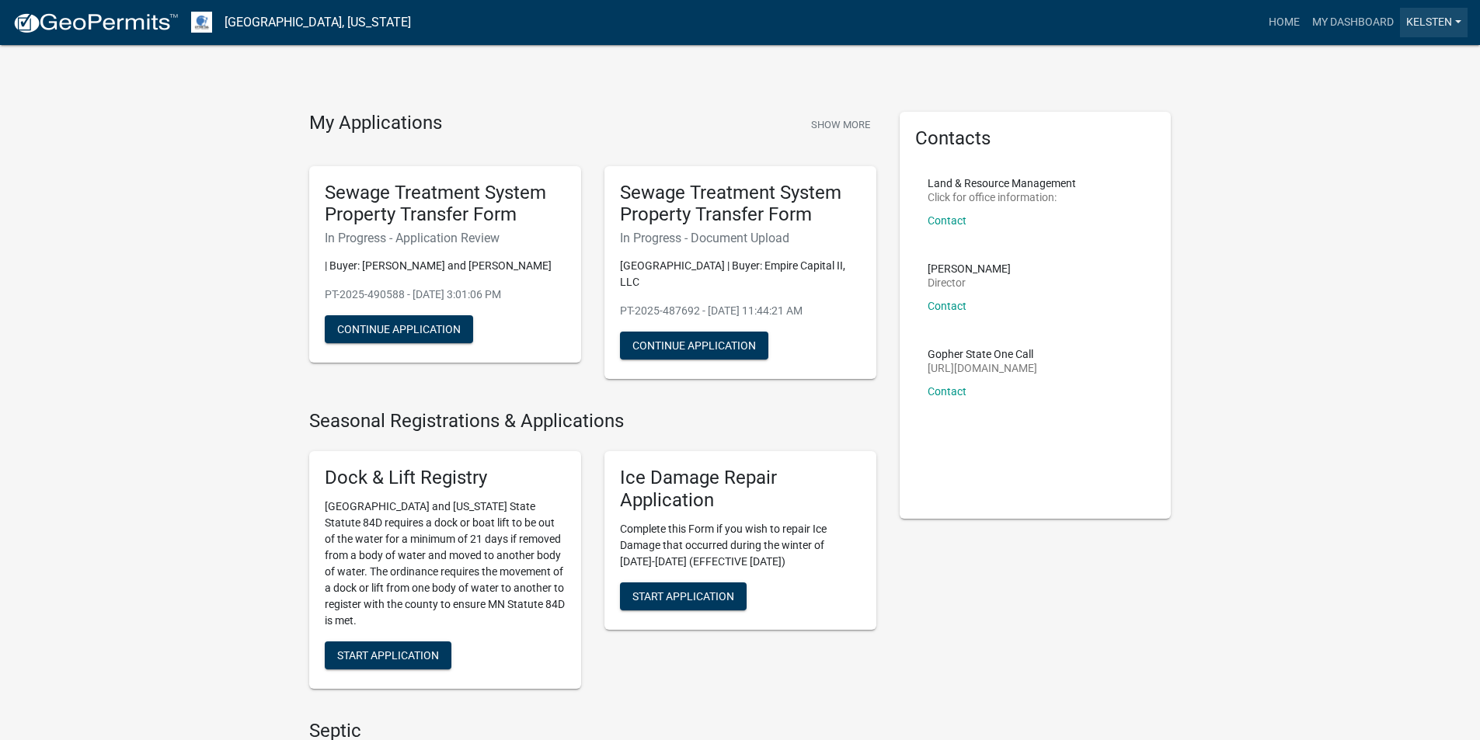
click at [1418, 23] on link "Kelsten" at bounding box center [1434, 23] width 68 height 30
click at [1373, 67] on link "Account" at bounding box center [1405, 63] width 124 height 37
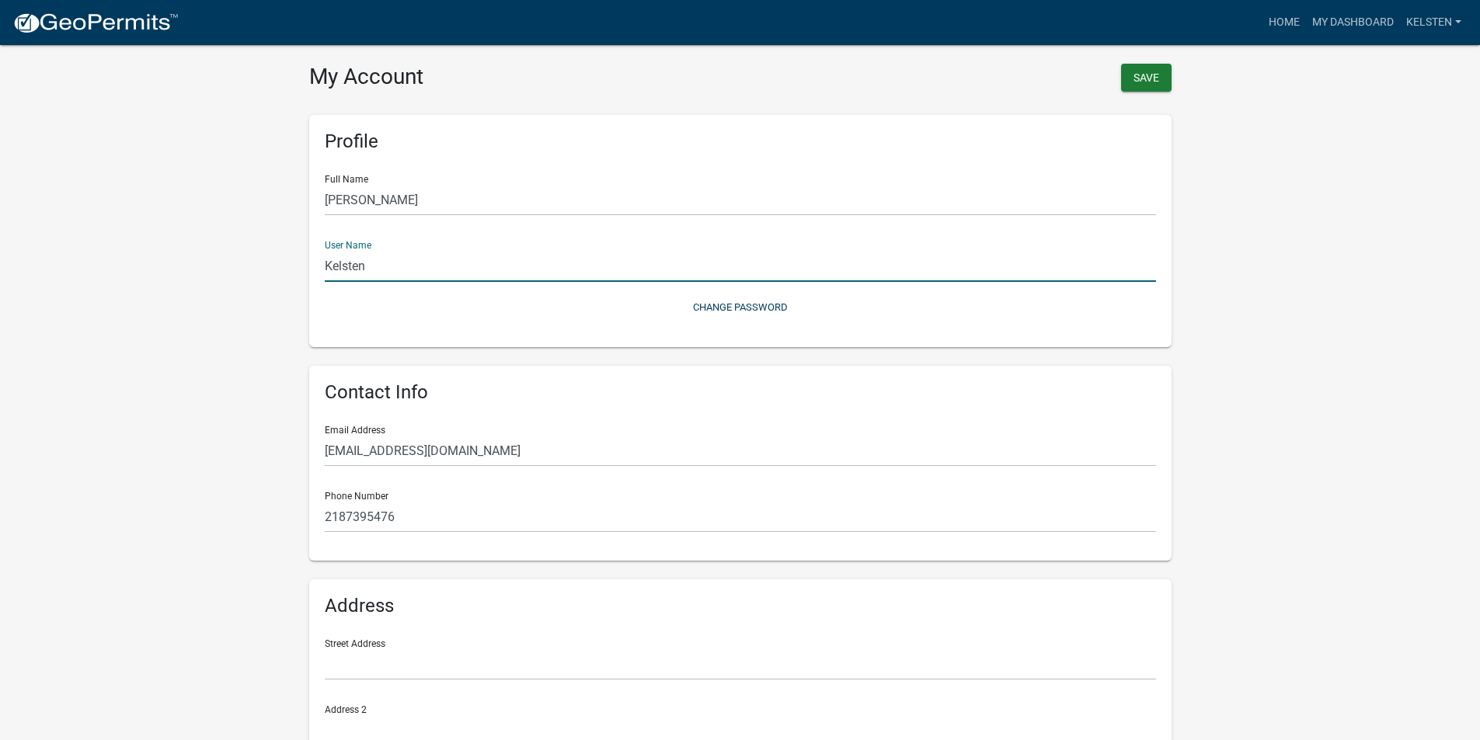
drag, startPoint x: 428, startPoint y: 270, endPoint x: 211, endPoint y: 277, distance: 216.9
click at [211, 277] on wm-user-profile-view "more_horiz Home My Dashboard Kelsten Account Logout My Account Save Profile Ful…" at bounding box center [740, 462] width 1480 height 886
type input "[PERSON_NAME]"
click at [1191, 348] on wm-user-profile-view "more_horiz Home My Dashboard Kelsten Account Logout My Account Save Profile Ful…" at bounding box center [740, 462] width 1480 height 886
click at [1164, 68] on button "Save" at bounding box center [1146, 78] width 50 height 28
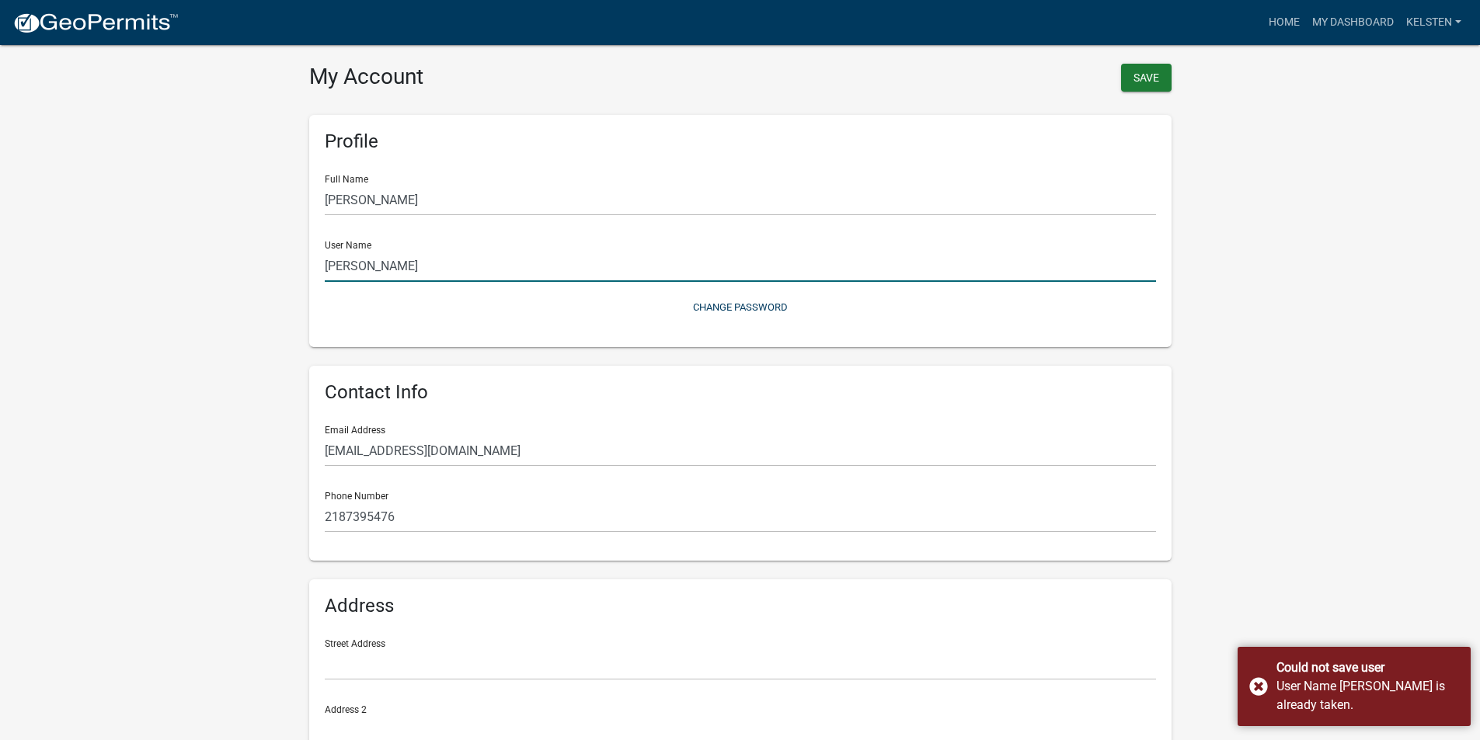
click at [421, 277] on input "[PERSON_NAME]" at bounding box center [740, 266] width 831 height 32
drag, startPoint x: 421, startPoint y: 277, endPoint x: 310, endPoint y: 297, distance: 112.9
click at [310, 297] on div "Profile Full Name [PERSON_NAME] User Name [PERSON_NAME] Change Password" at bounding box center [740, 231] width 862 height 232
click at [768, 131] on h6 "Profile" at bounding box center [740, 142] width 831 height 23
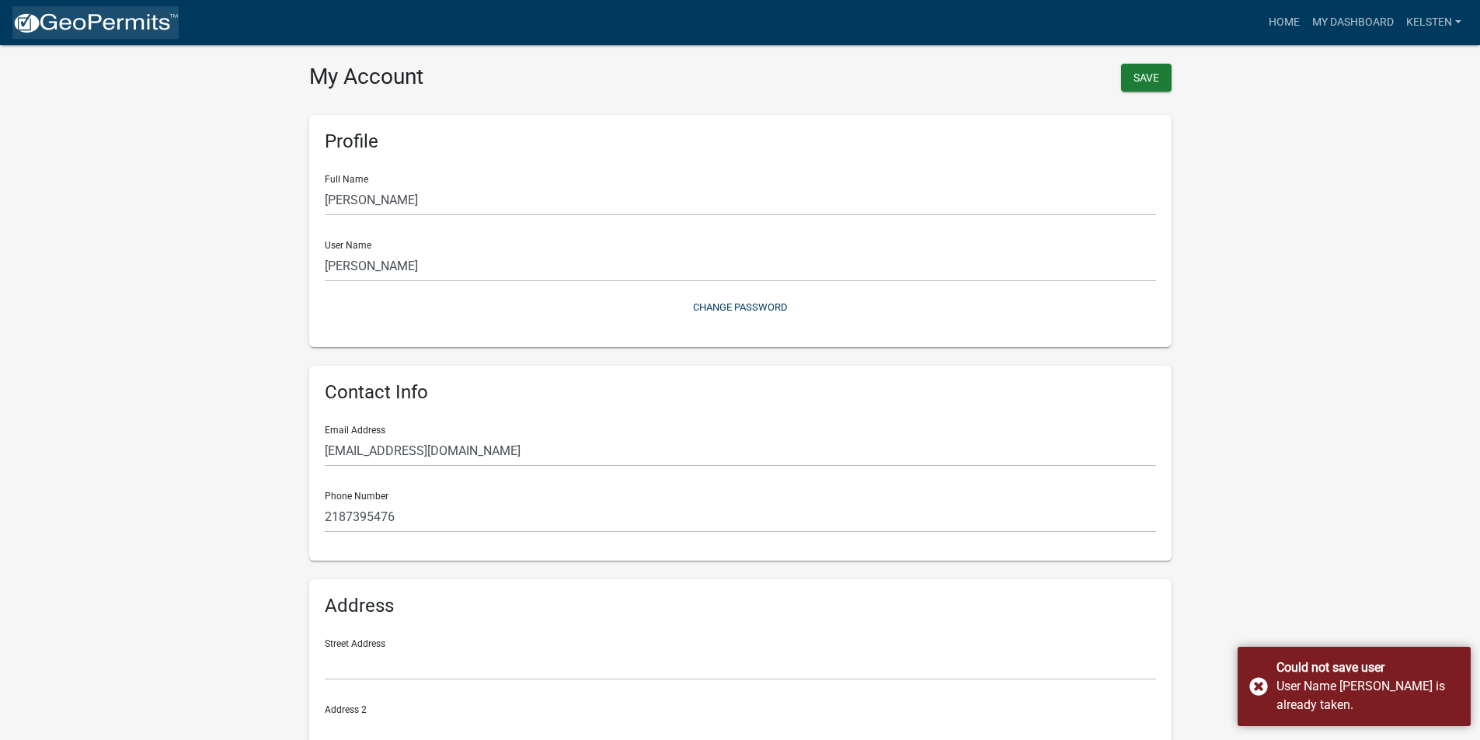
click at [102, 12] on img at bounding box center [95, 23] width 166 height 23
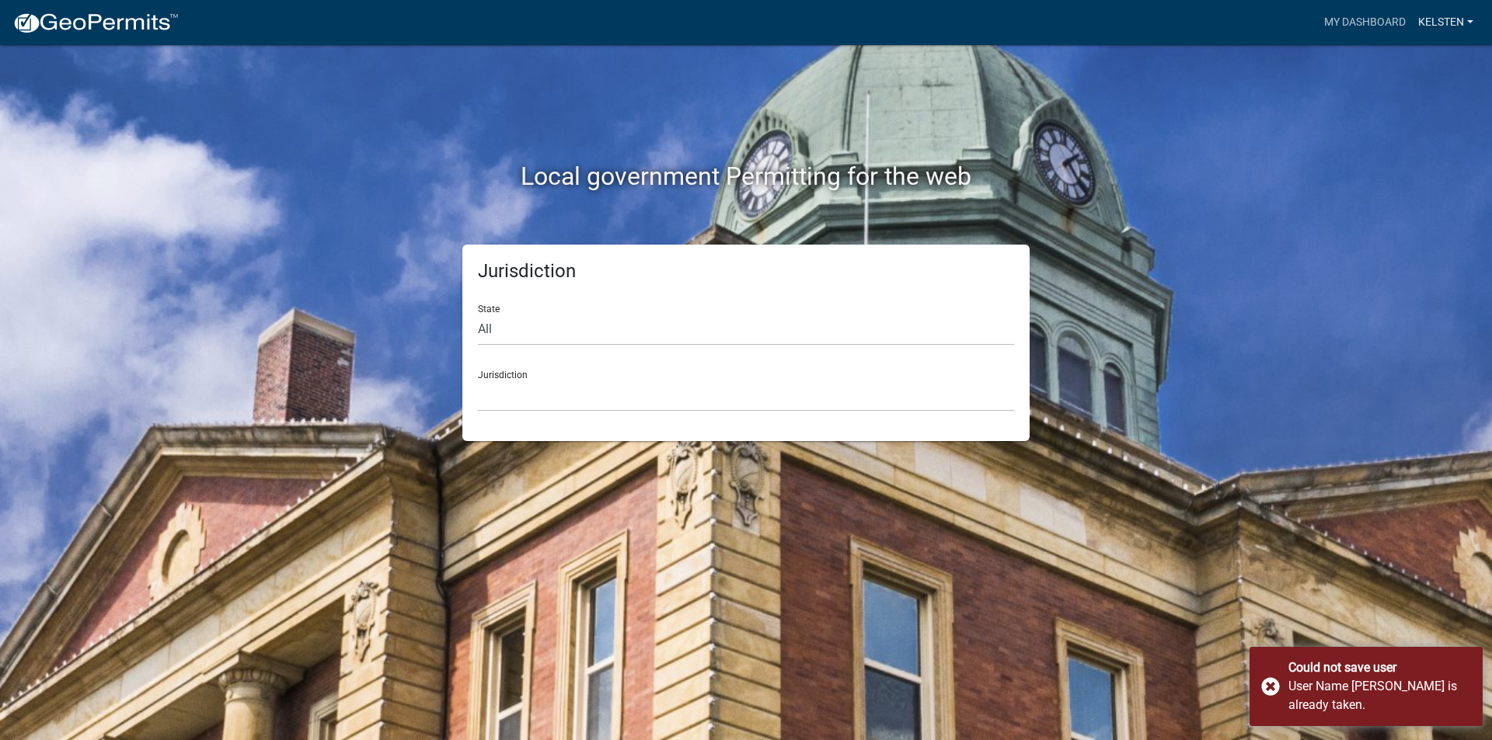
click at [1427, 21] on link "Kelsten" at bounding box center [1446, 23] width 68 height 30
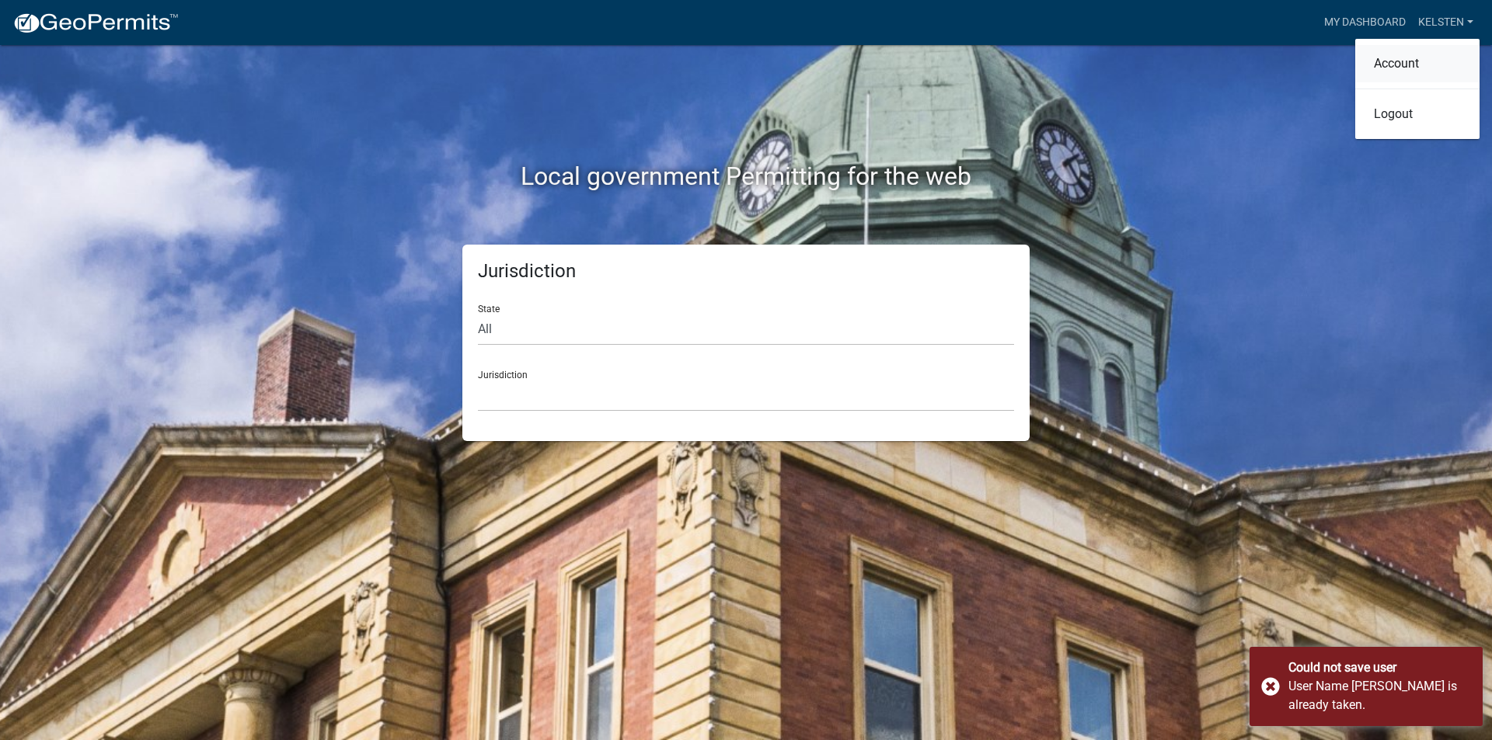
click at [1417, 68] on link "Account" at bounding box center [1417, 63] width 124 height 37
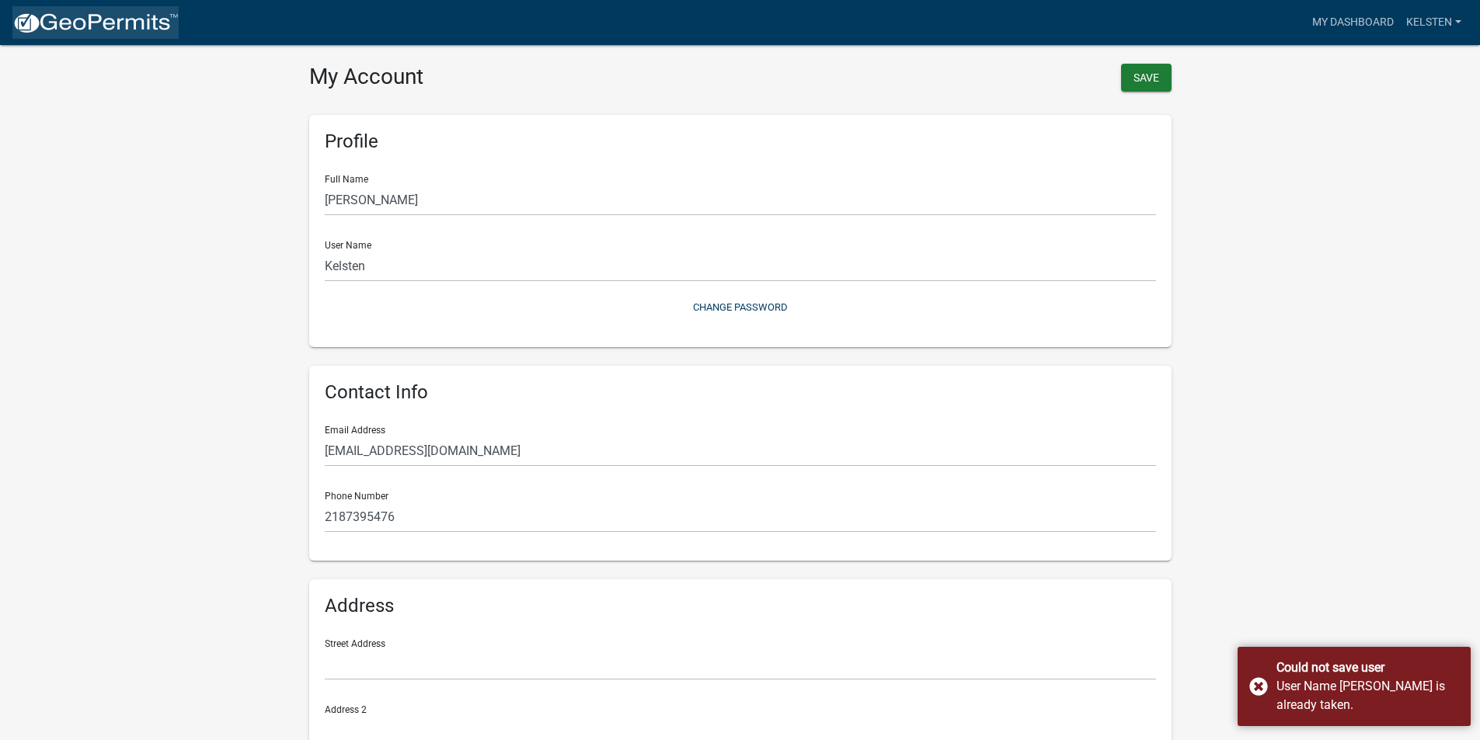
click at [34, 26] on img at bounding box center [95, 23] width 166 height 23
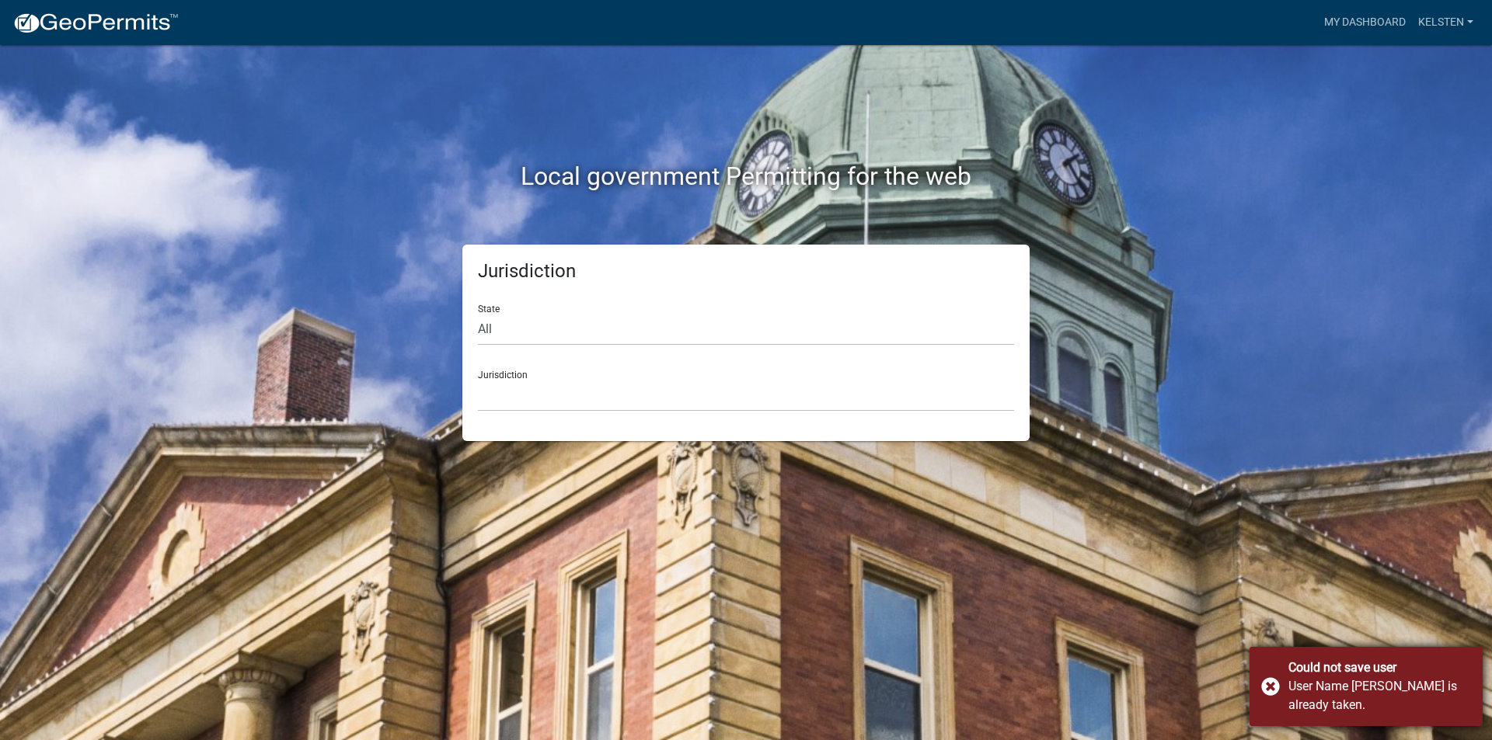
click at [1273, 690] on div "Could not save user User Name [PERSON_NAME] is already taken." at bounding box center [1365, 686] width 233 height 79
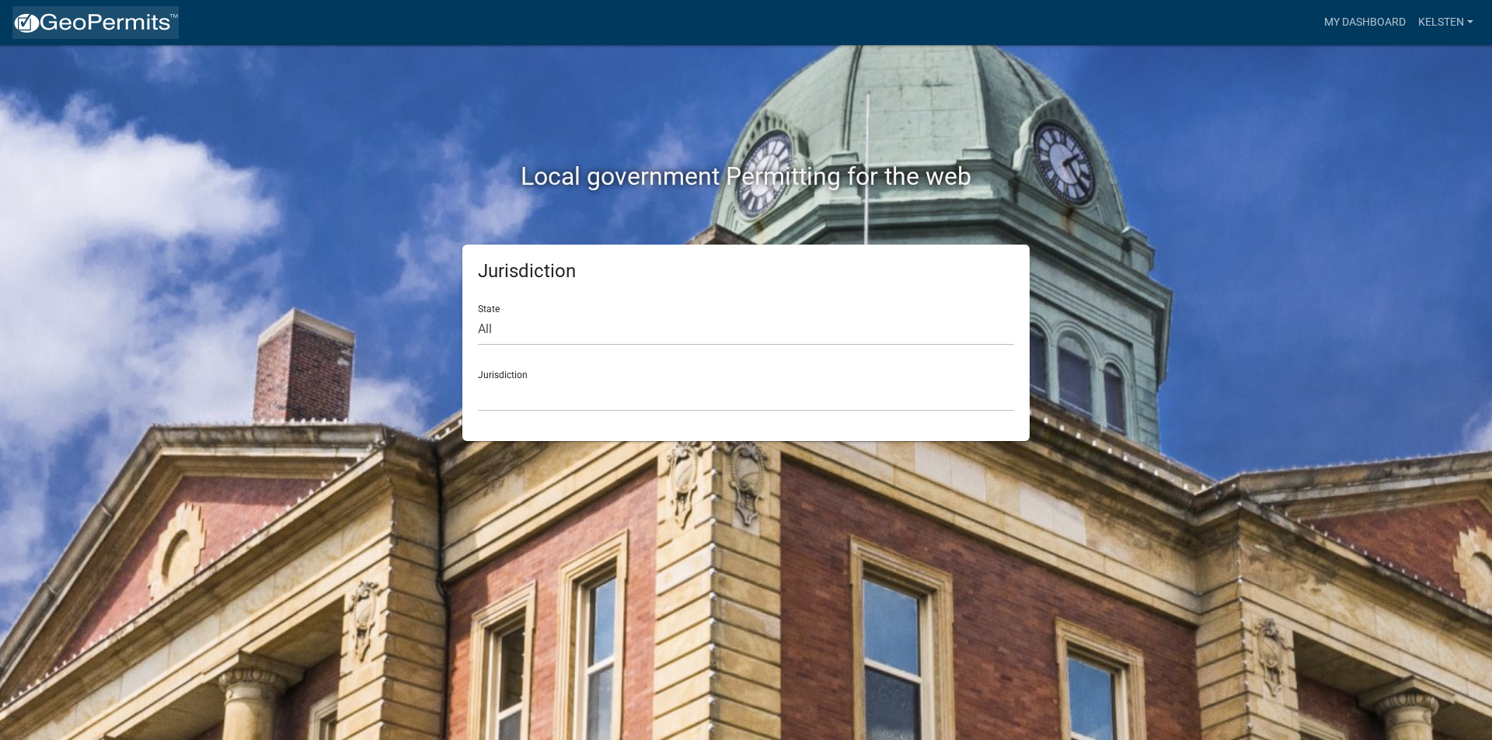
click at [40, 19] on img at bounding box center [95, 23] width 166 height 23
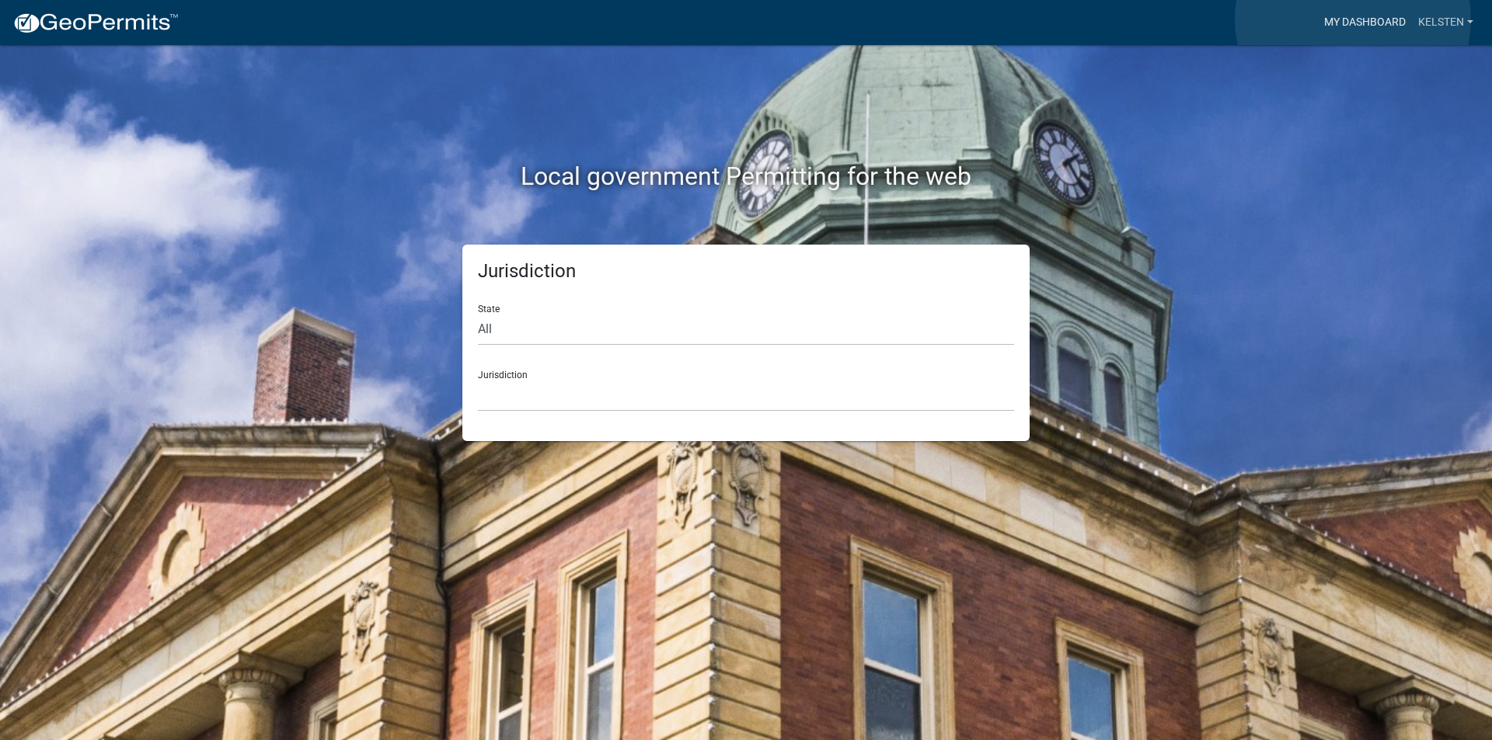
click at [1353, 19] on link "My Dashboard" at bounding box center [1365, 23] width 94 height 30
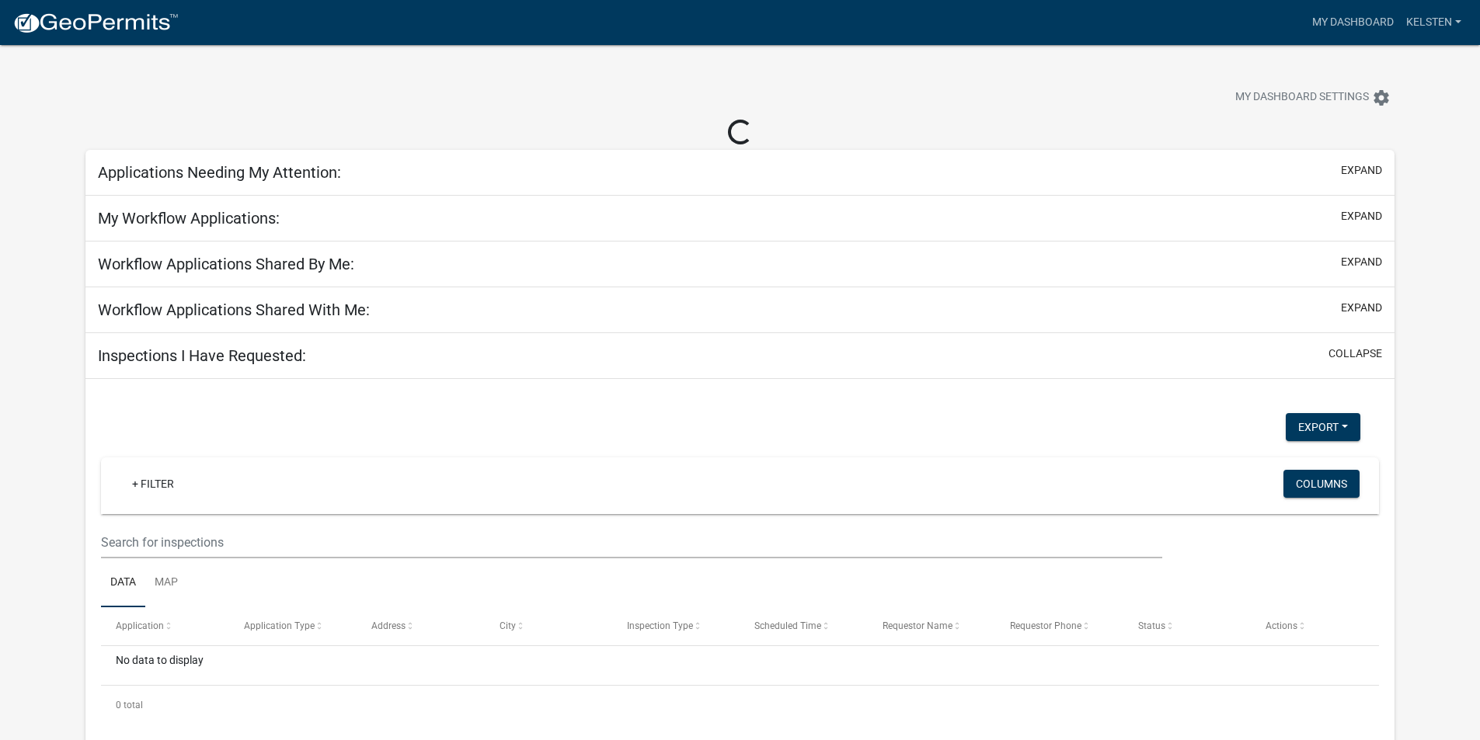
select select "3: 100"
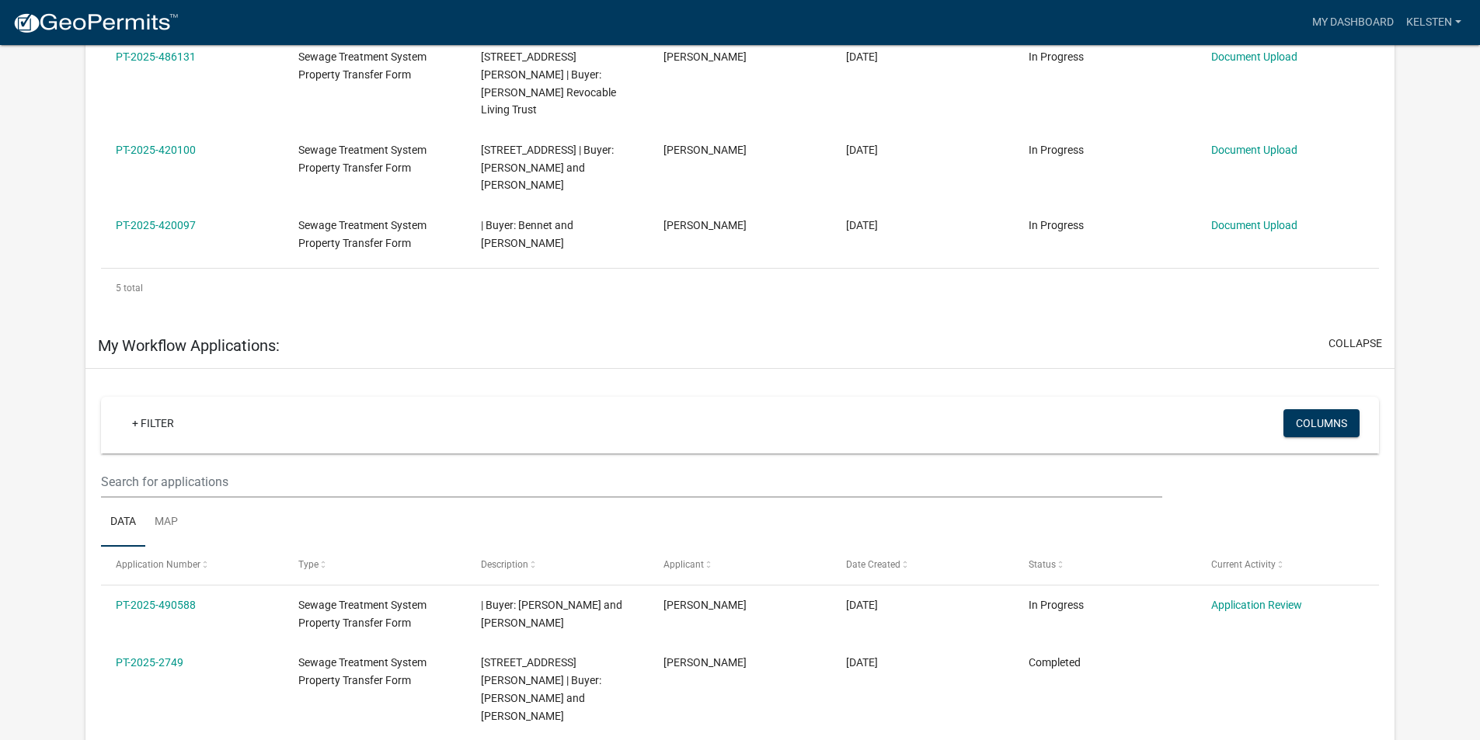
scroll to position [466, 0]
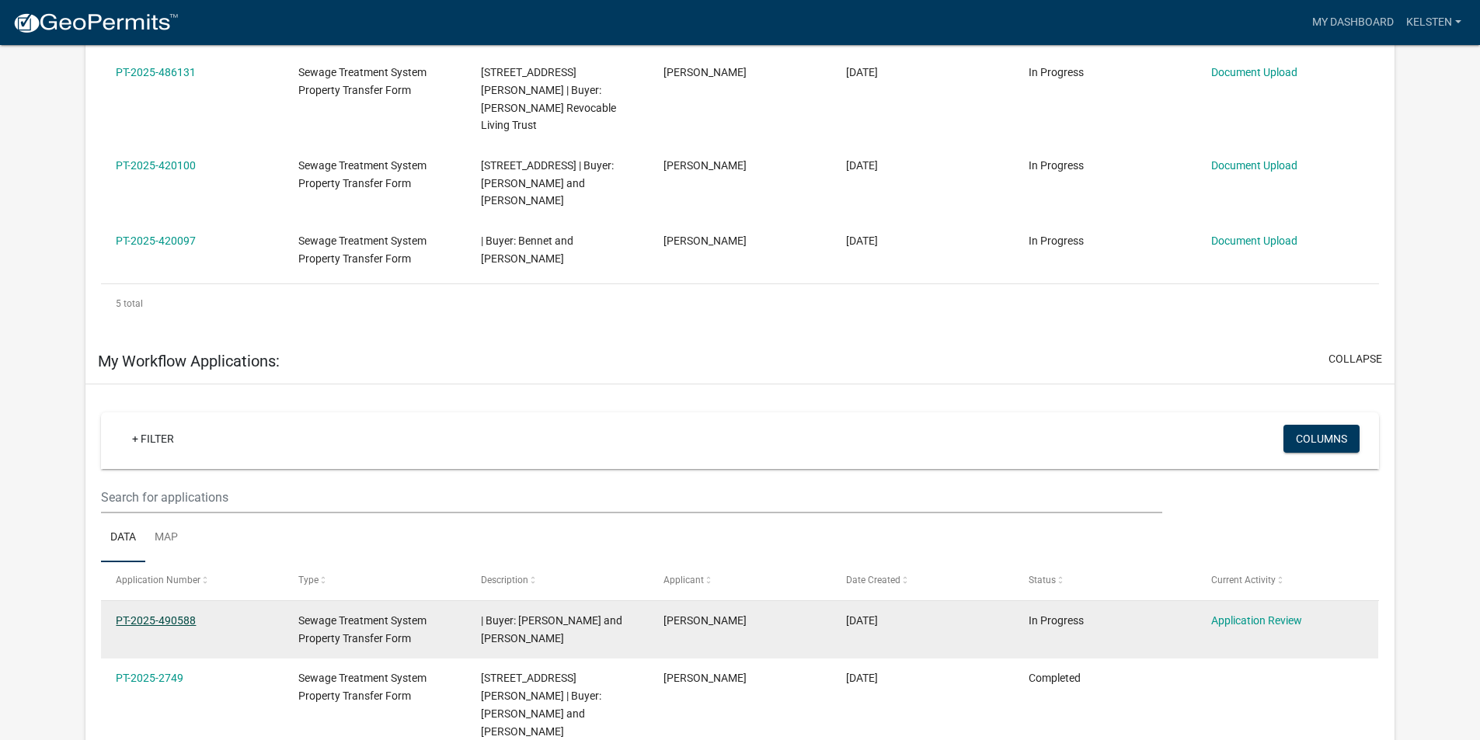
click at [149, 615] on link "PT-2025-490588" at bounding box center [156, 621] width 80 height 12
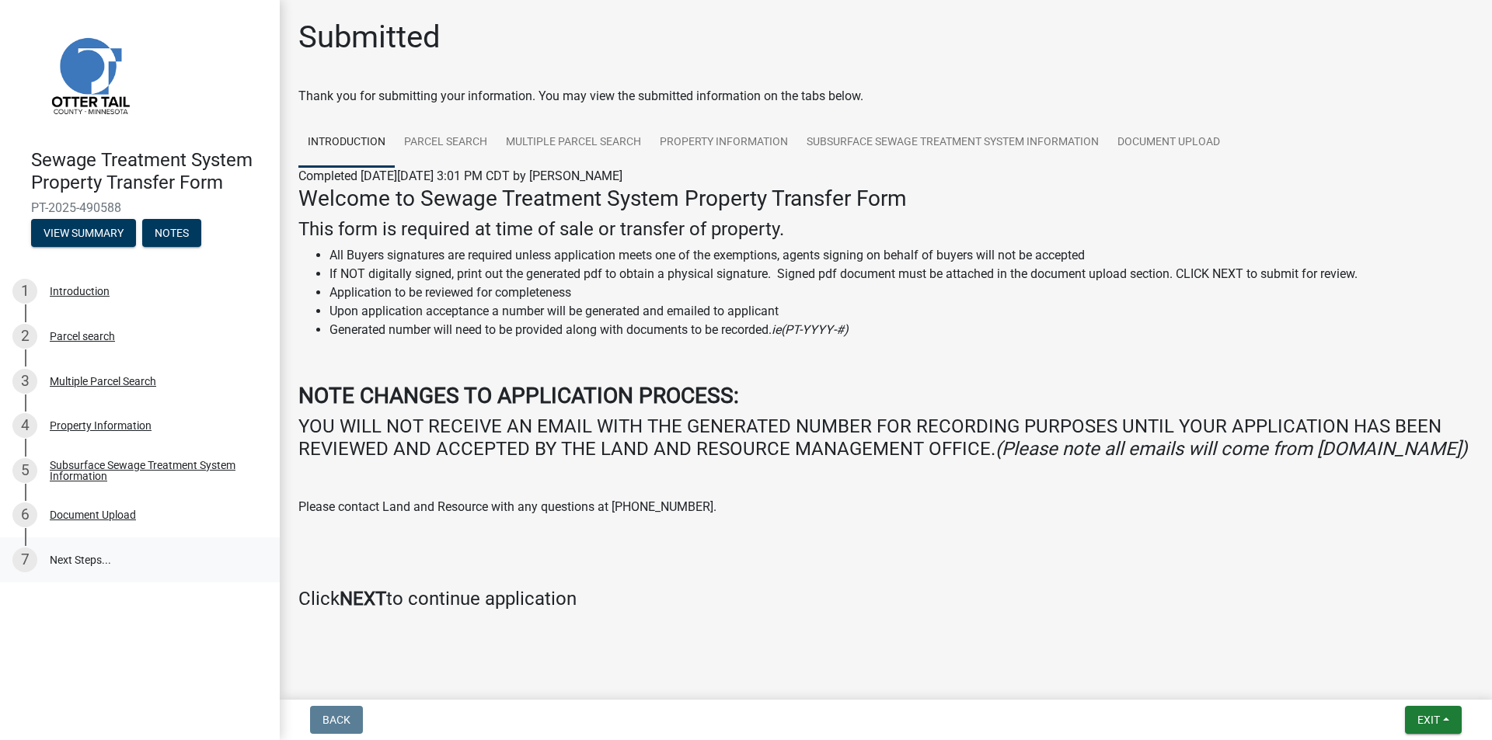
click at [97, 549] on link "7 Next Steps..." at bounding box center [140, 560] width 280 height 45
click at [80, 561] on link "7 Next Steps..." at bounding box center [140, 560] width 280 height 45
click at [1411, 727] on button "Exit" at bounding box center [1433, 720] width 57 height 28
click at [1370, 683] on button "Save & Exit" at bounding box center [1399, 679] width 124 height 37
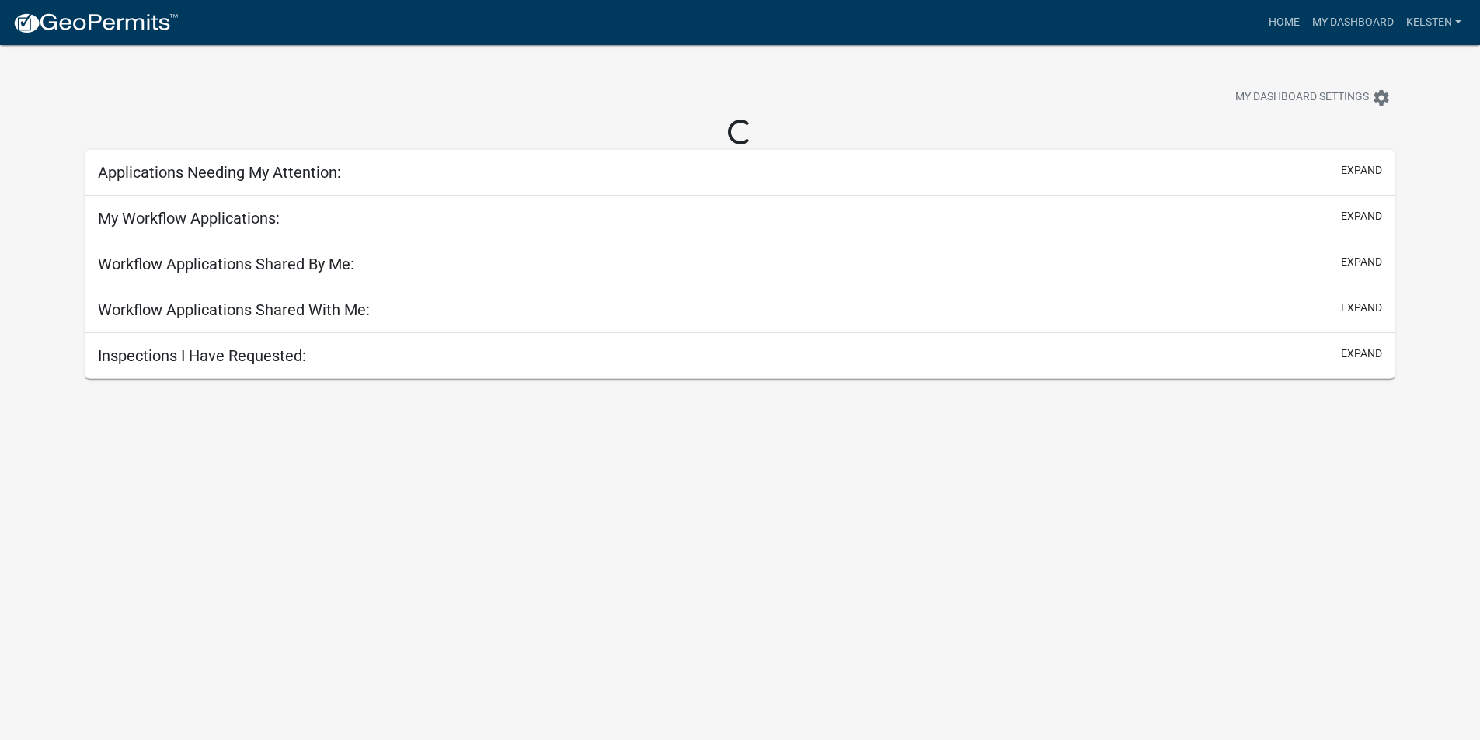
select select "3: 100"
